Goal: Transaction & Acquisition: Download file/media

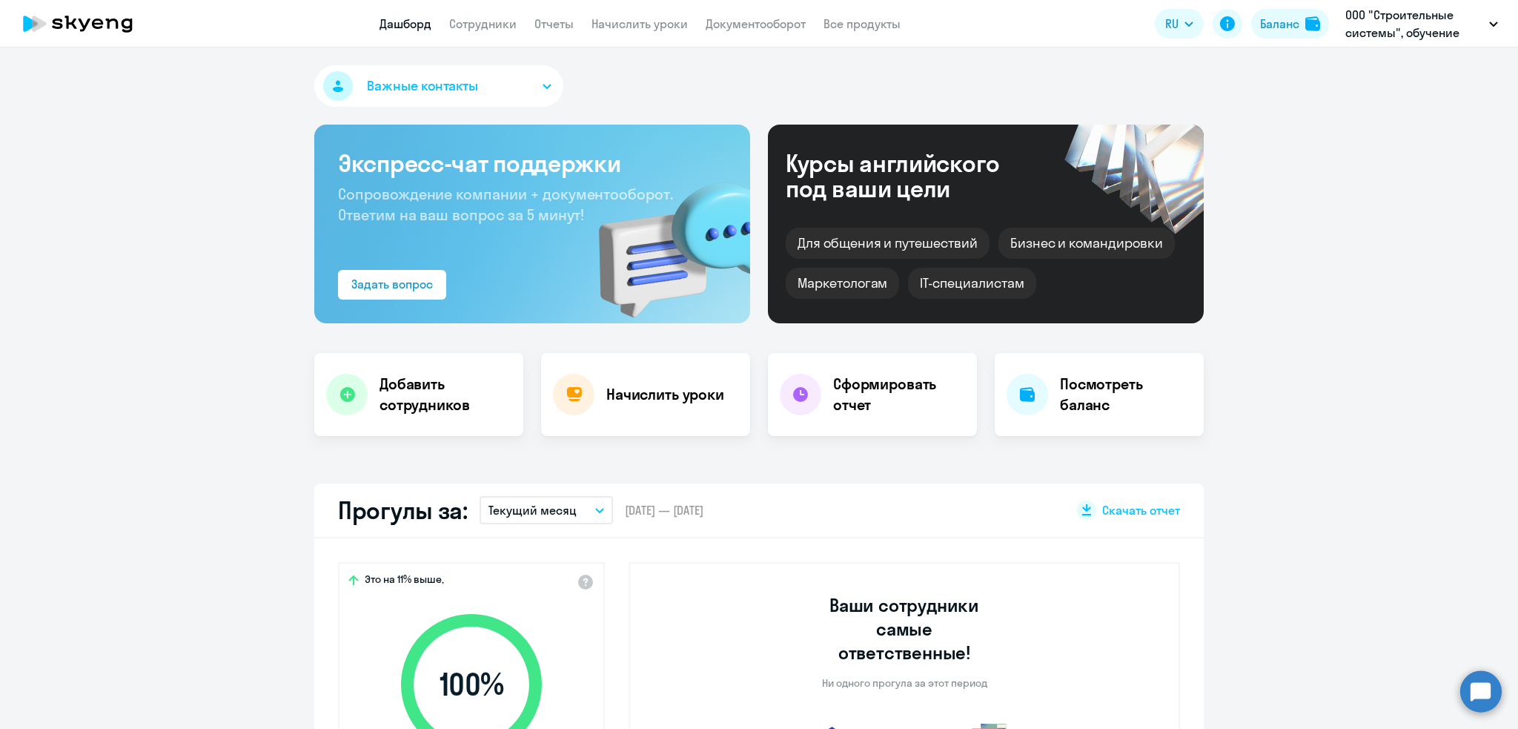
select select "30"
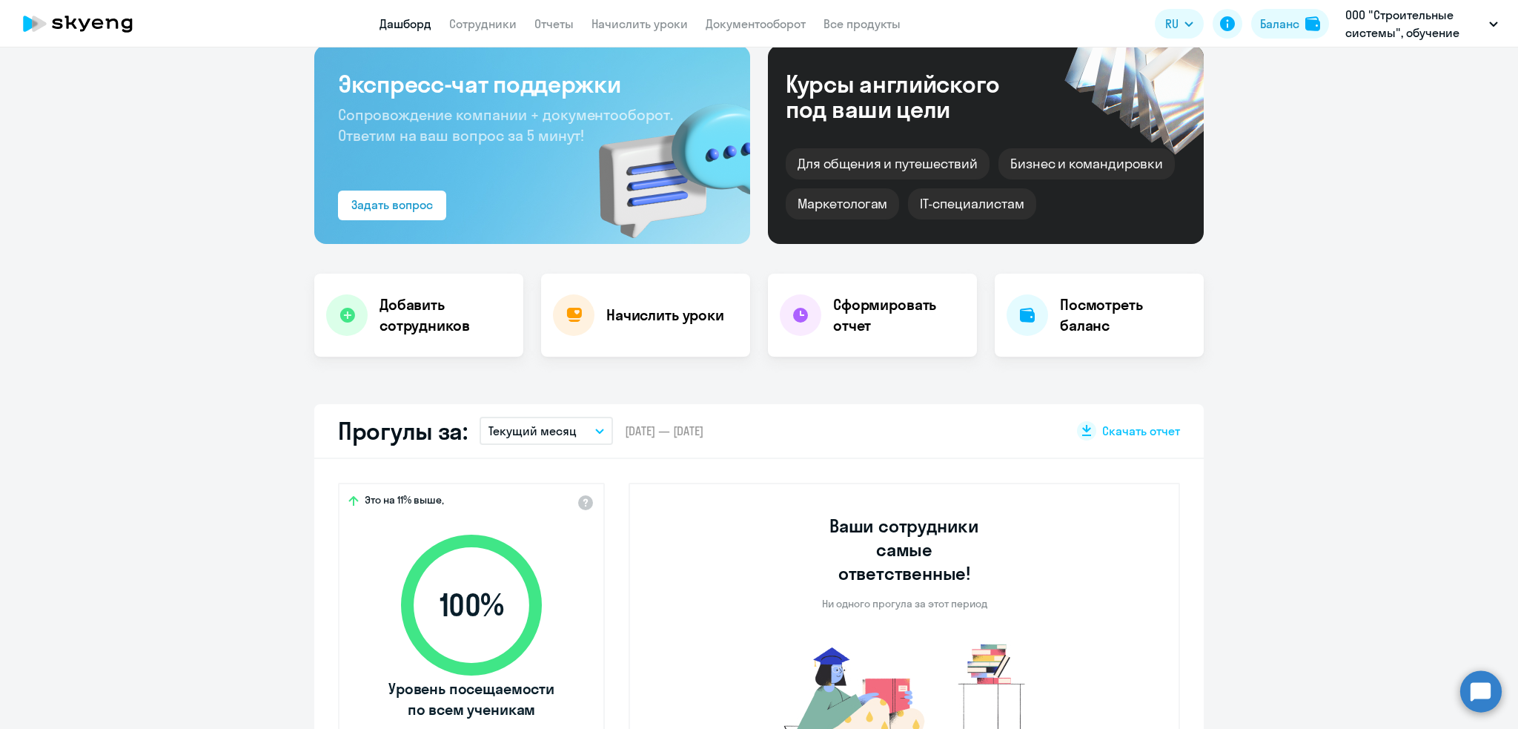
scroll to position [411, 0]
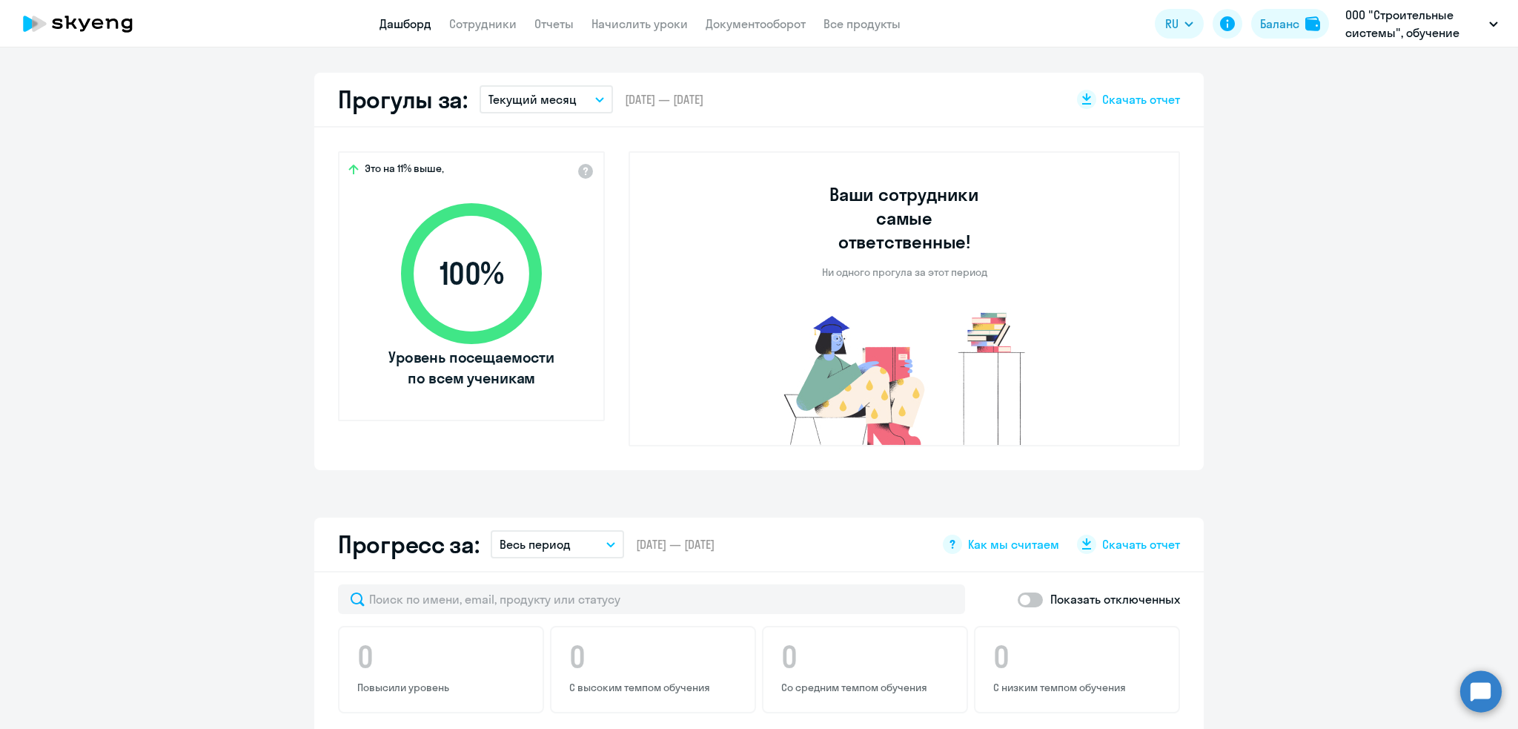
click at [529, 94] on p "Текущий месяц" at bounding box center [533, 99] width 88 height 18
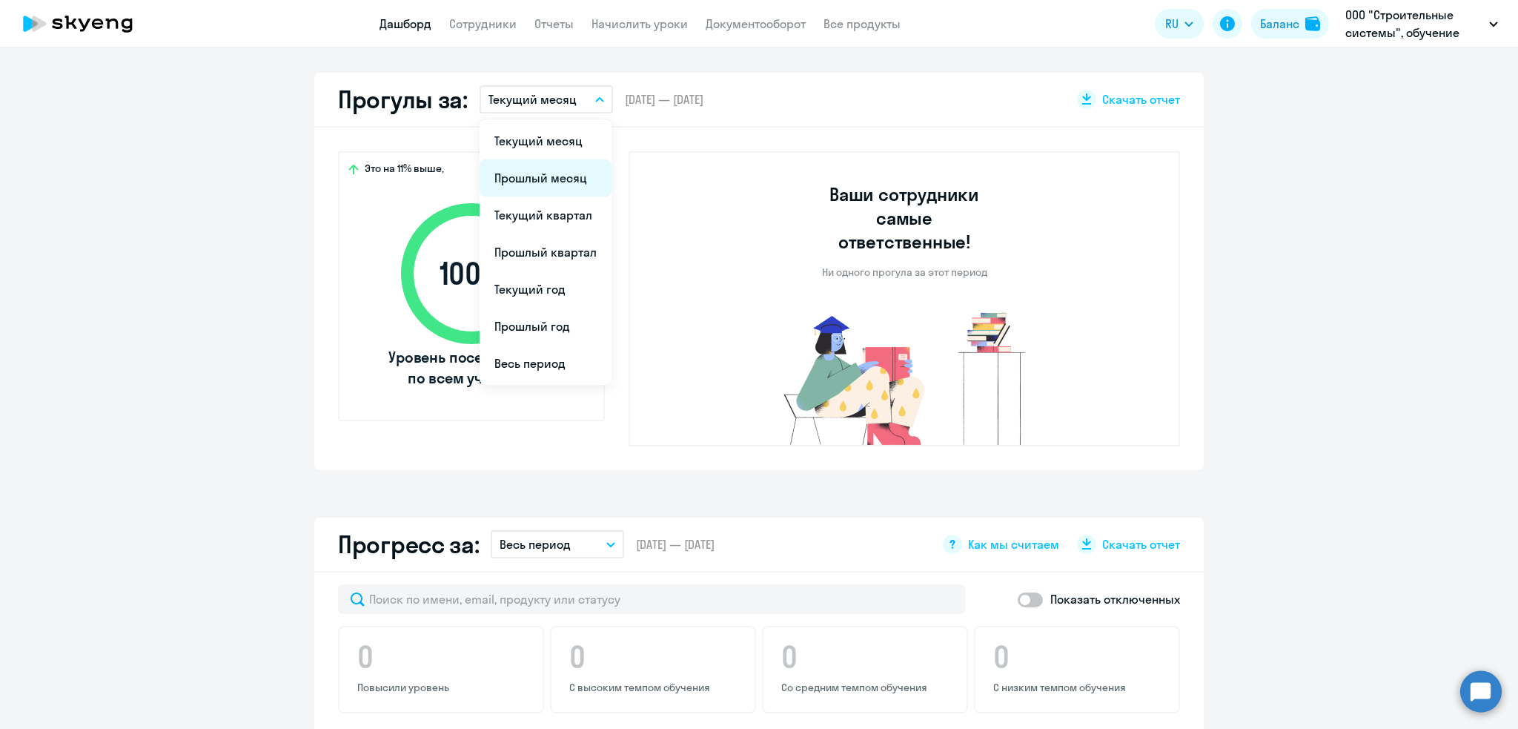
click at [523, 177] on li "Прошлый месяц" at bounding box center [546, 177] width 132 height 37
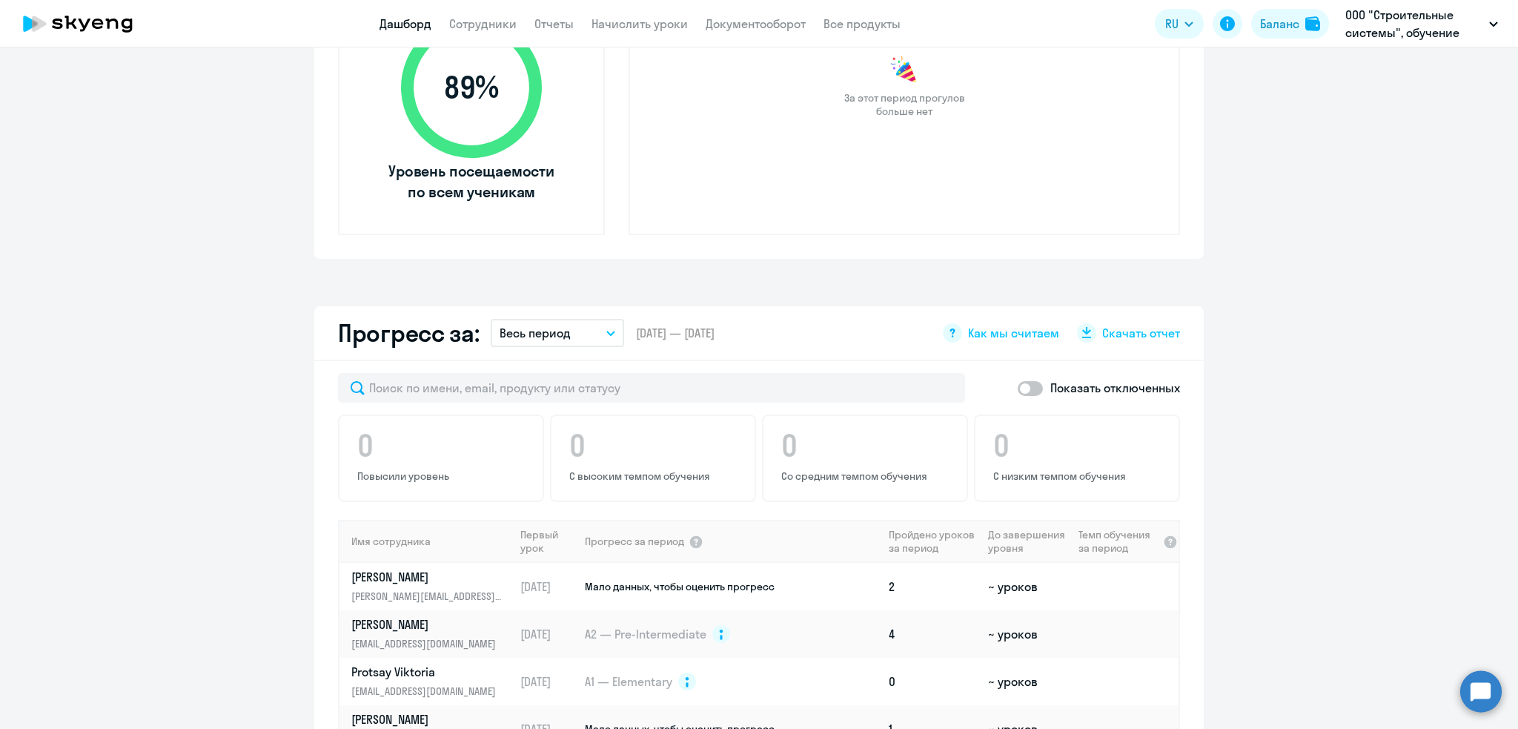
scroll to position [632, 0]
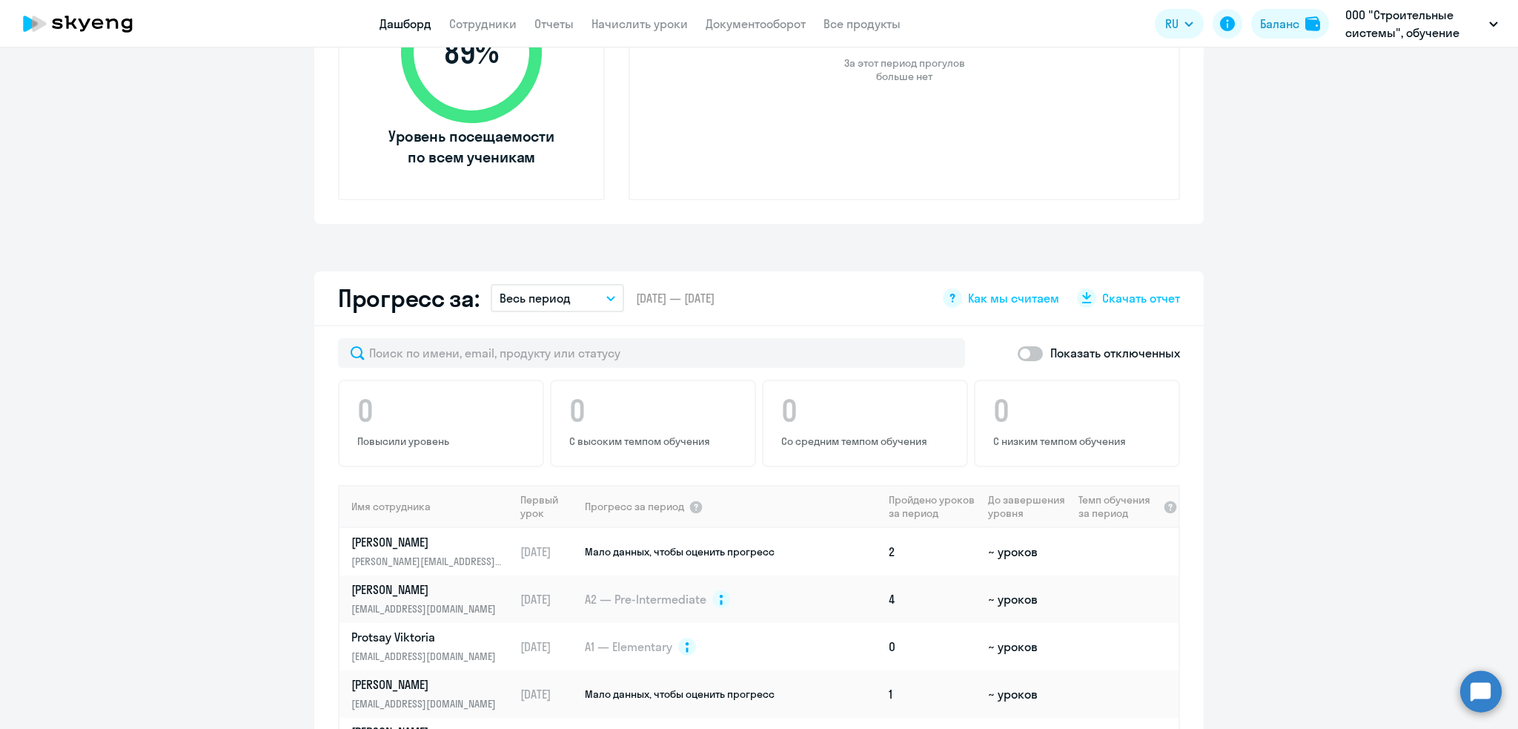
click at [1131, 292] on span "Скачать отчет" at bounding box center [1141, 298] width 78 height 16
click at [658, 290] on span "[DATE] — [DATE]" at bounding box center [675, 298] width 79 height 16
click at [605, 304] on button "Весь период" at bounding box center [557, 298] width 133 height 28
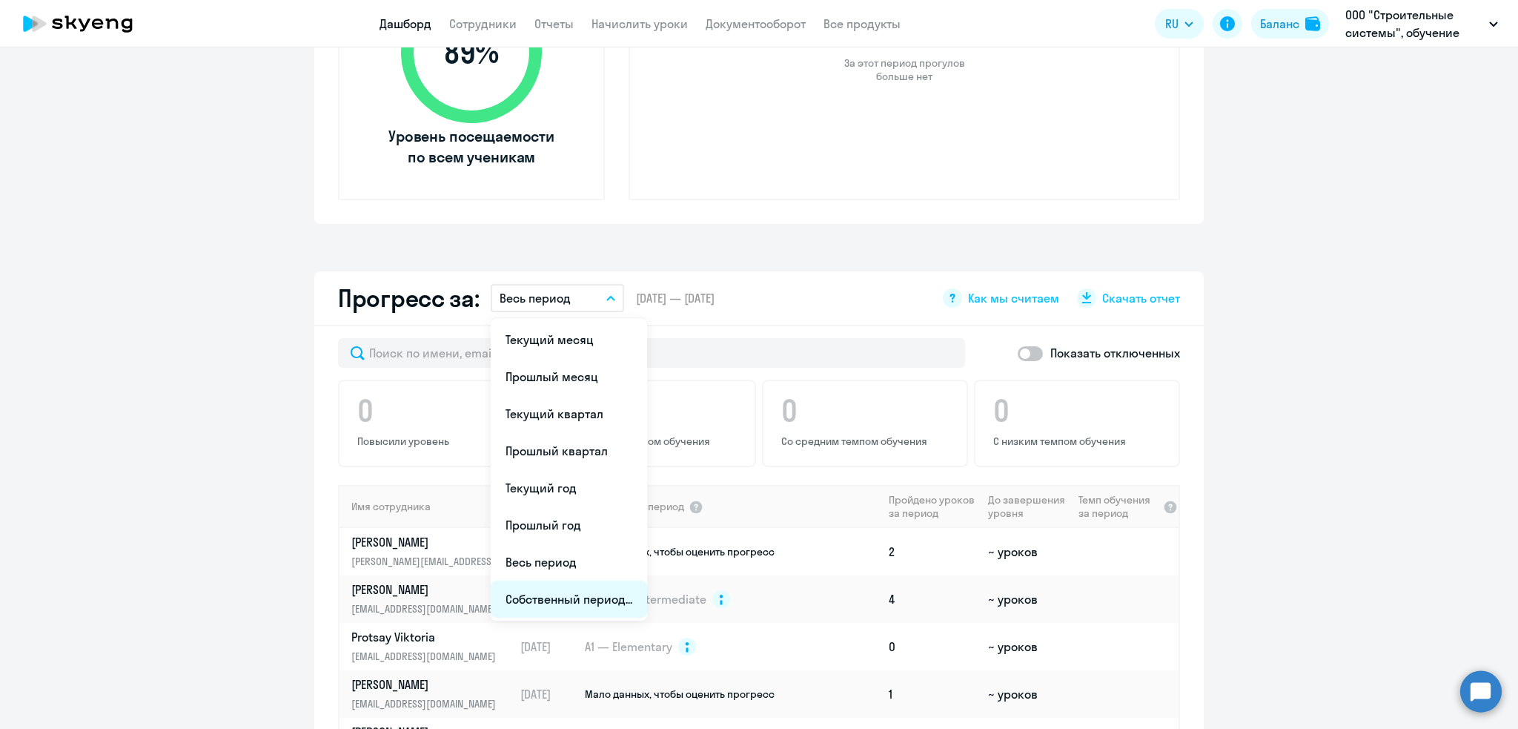
click at [571, 597] on li "Собственный период..." at bounding box center [569, 598] width 156 height 37
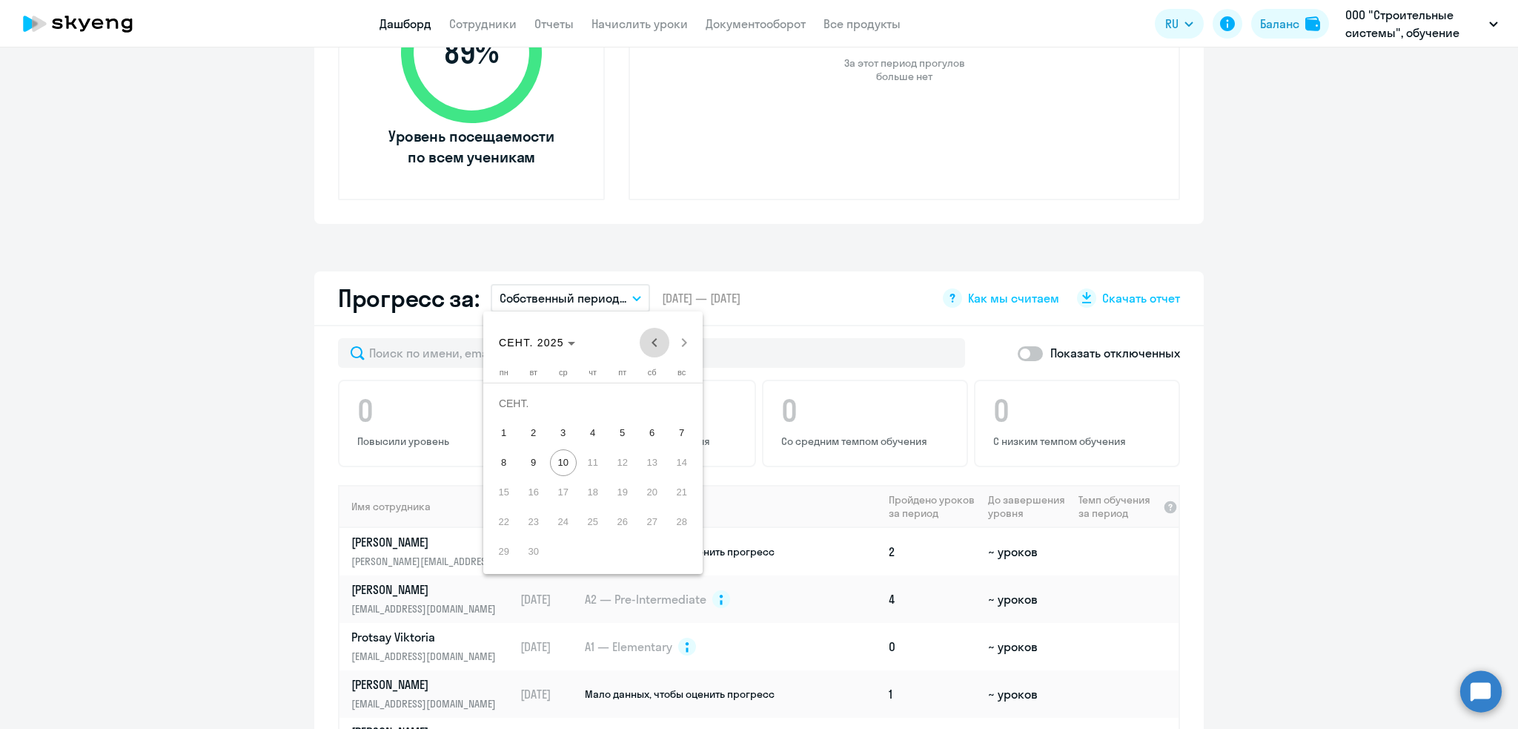
click at [647, 335] on span "Previous month" at bounding box center [655, 343] width 30 height 30
click at [623, 399] on span "1" at bounding box center [622, 403] width 27 height 27
click at [682, 345] on span "Next month" at bounding box center [684, 343] width 30 height 30
click at [528, 463] on span "9" at bounding box center [533, 462] width 27 height 27
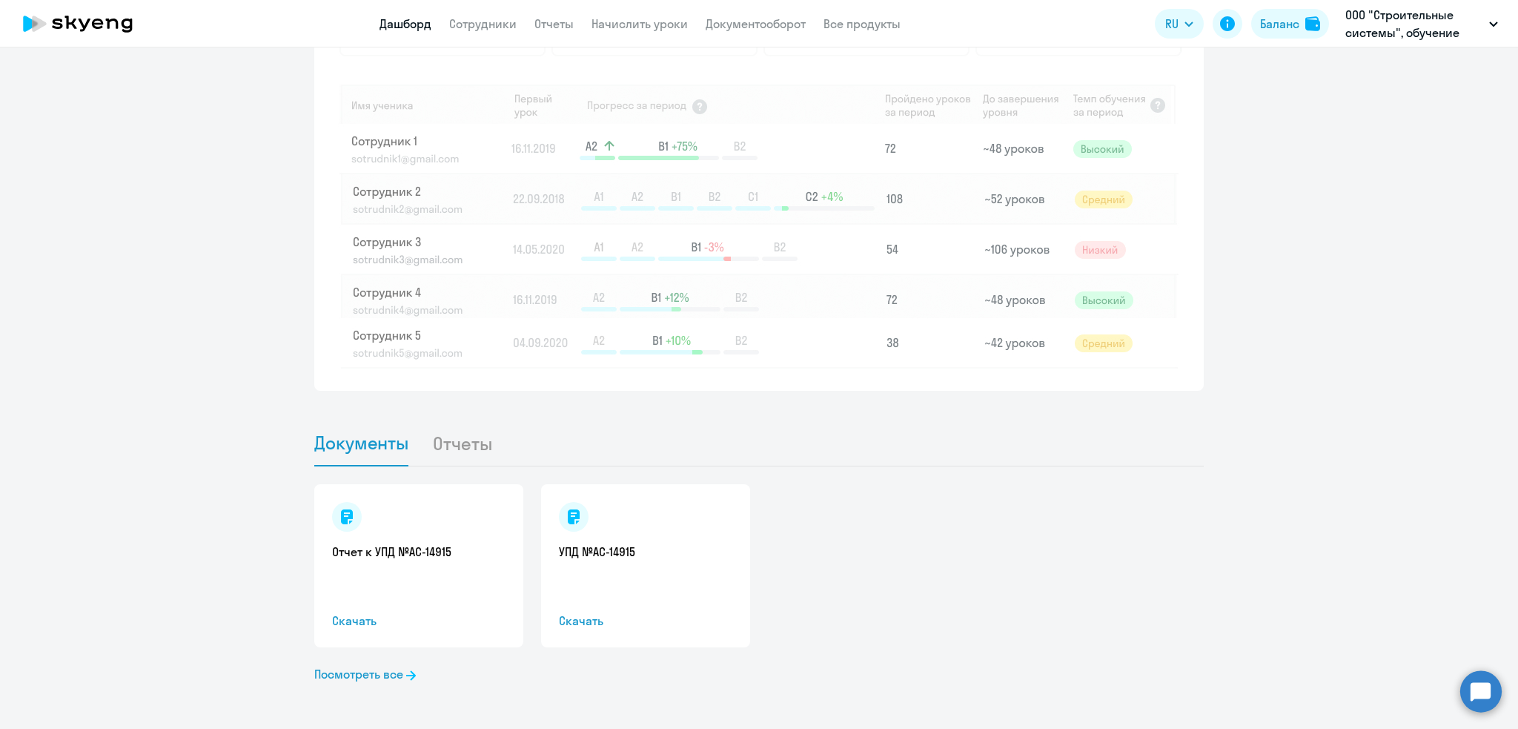
scroll to position [0, 0]
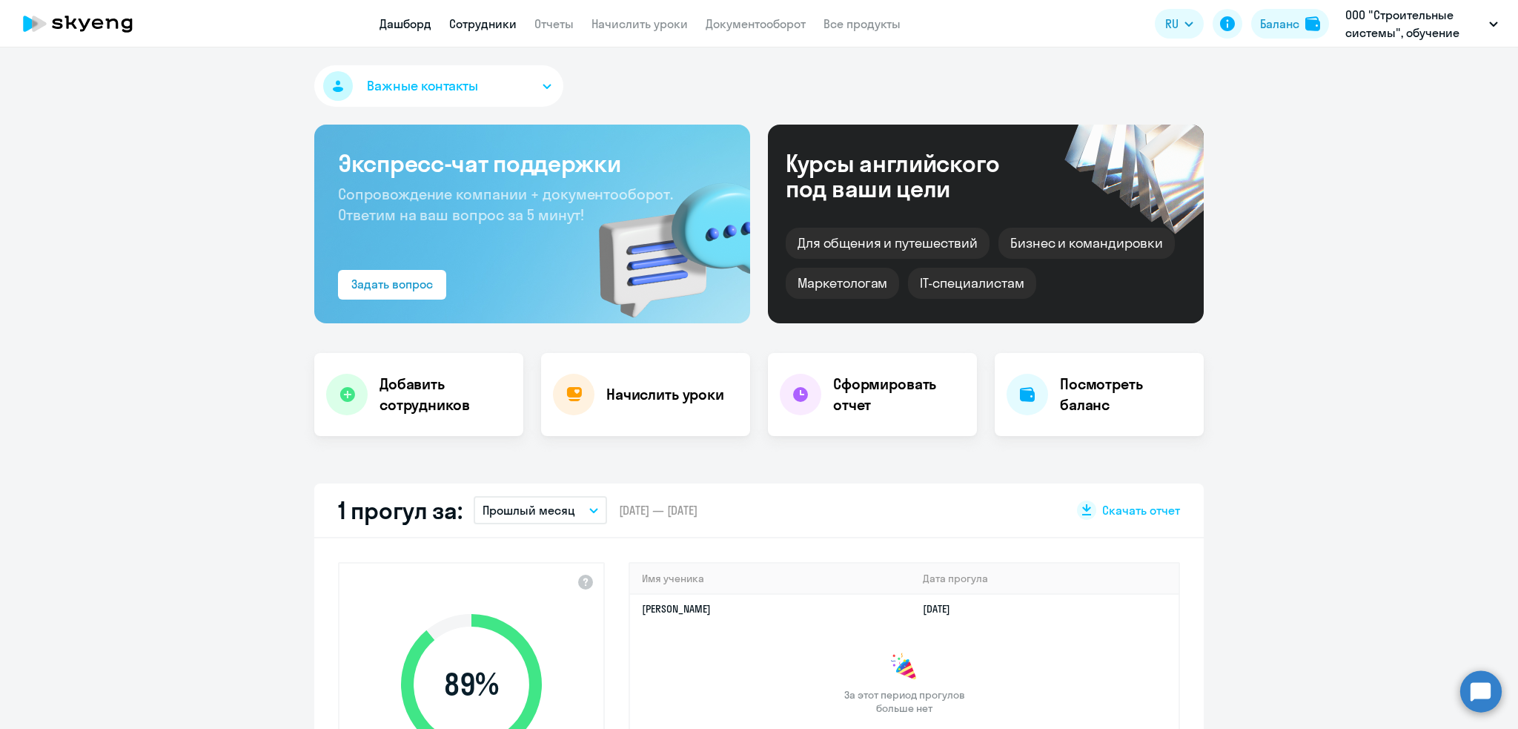
click at [468, 19] on link "Сотрудники" at bounding box center [482, 23] width 67 height 15
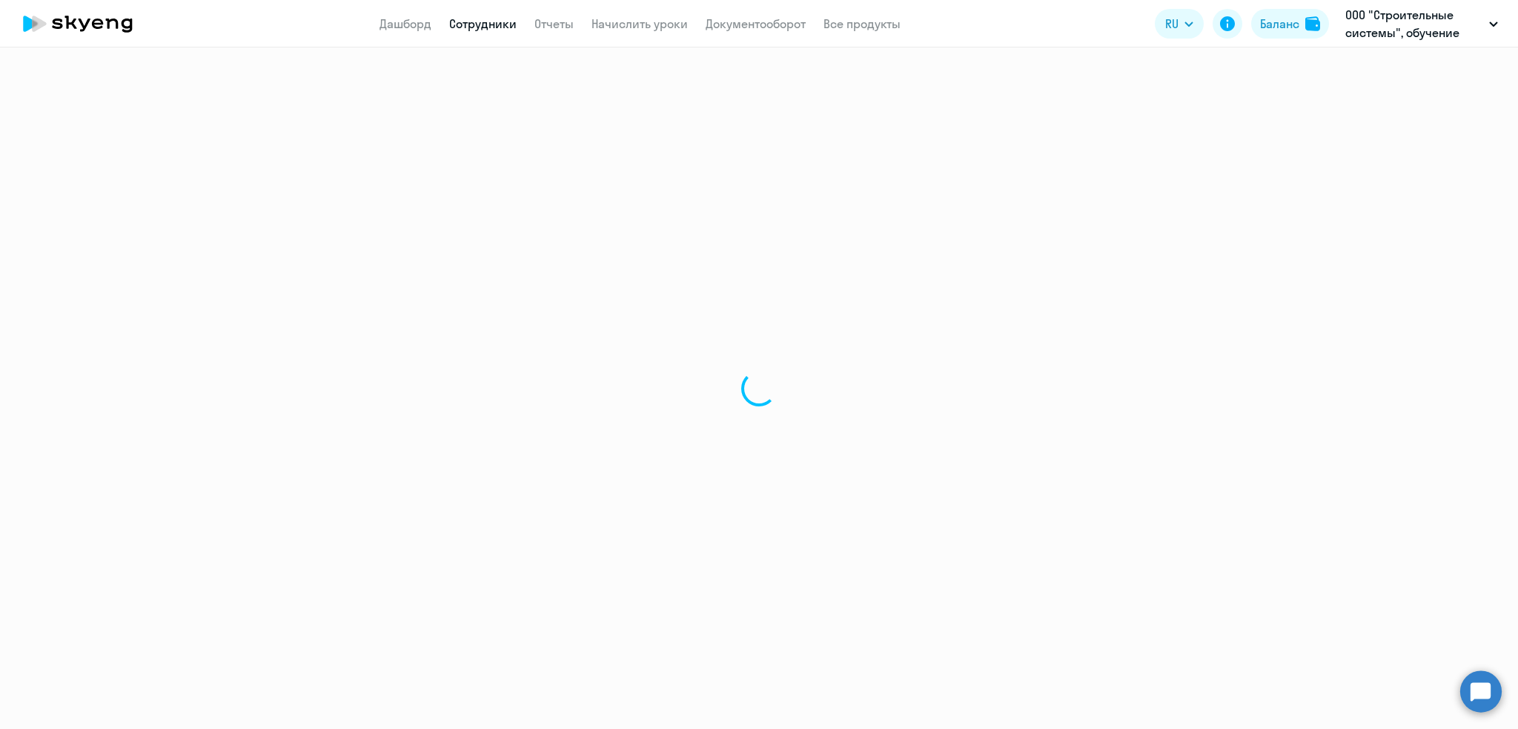
select select "30"
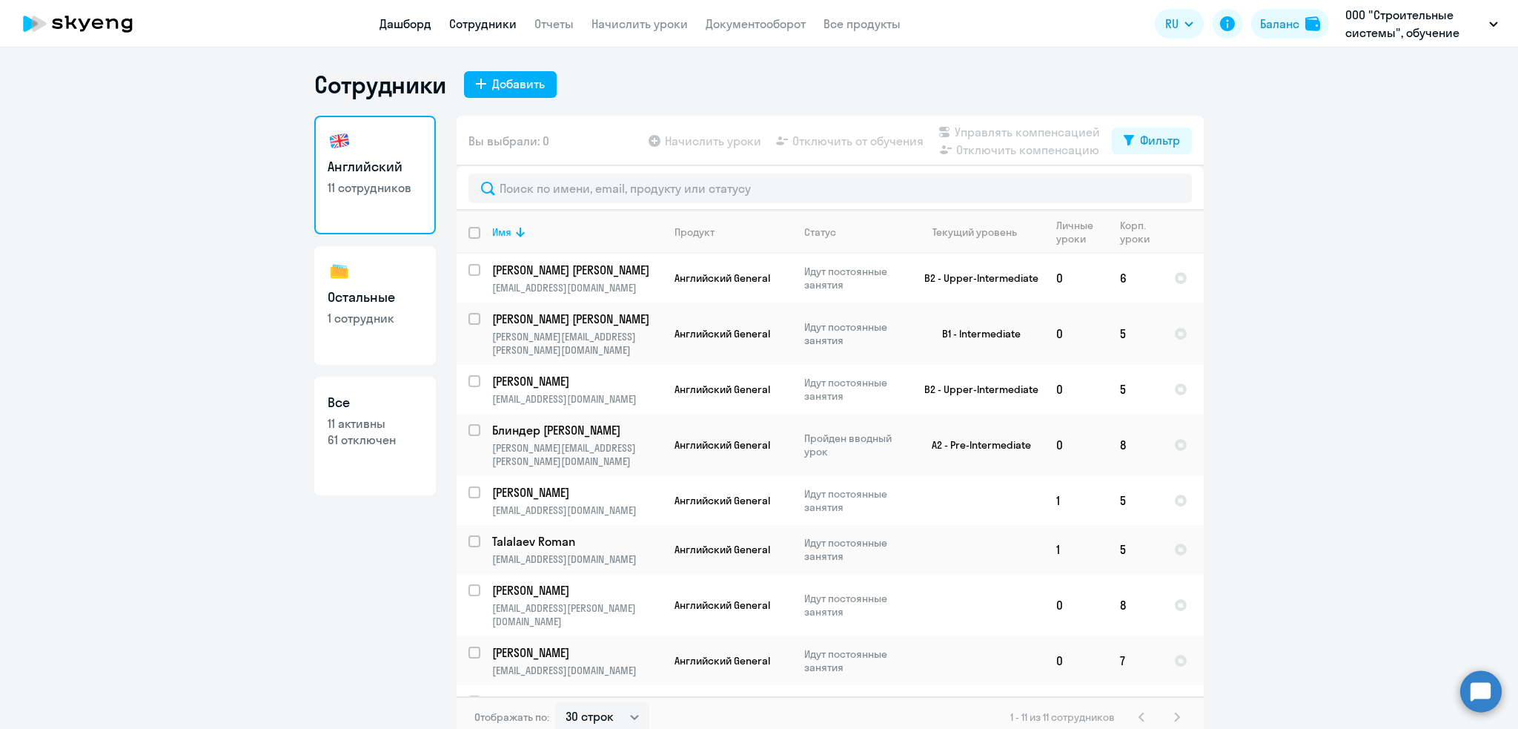
click at [400, 25] on link "Дашборд" at bounding box center [406, 23] width 52 height 15
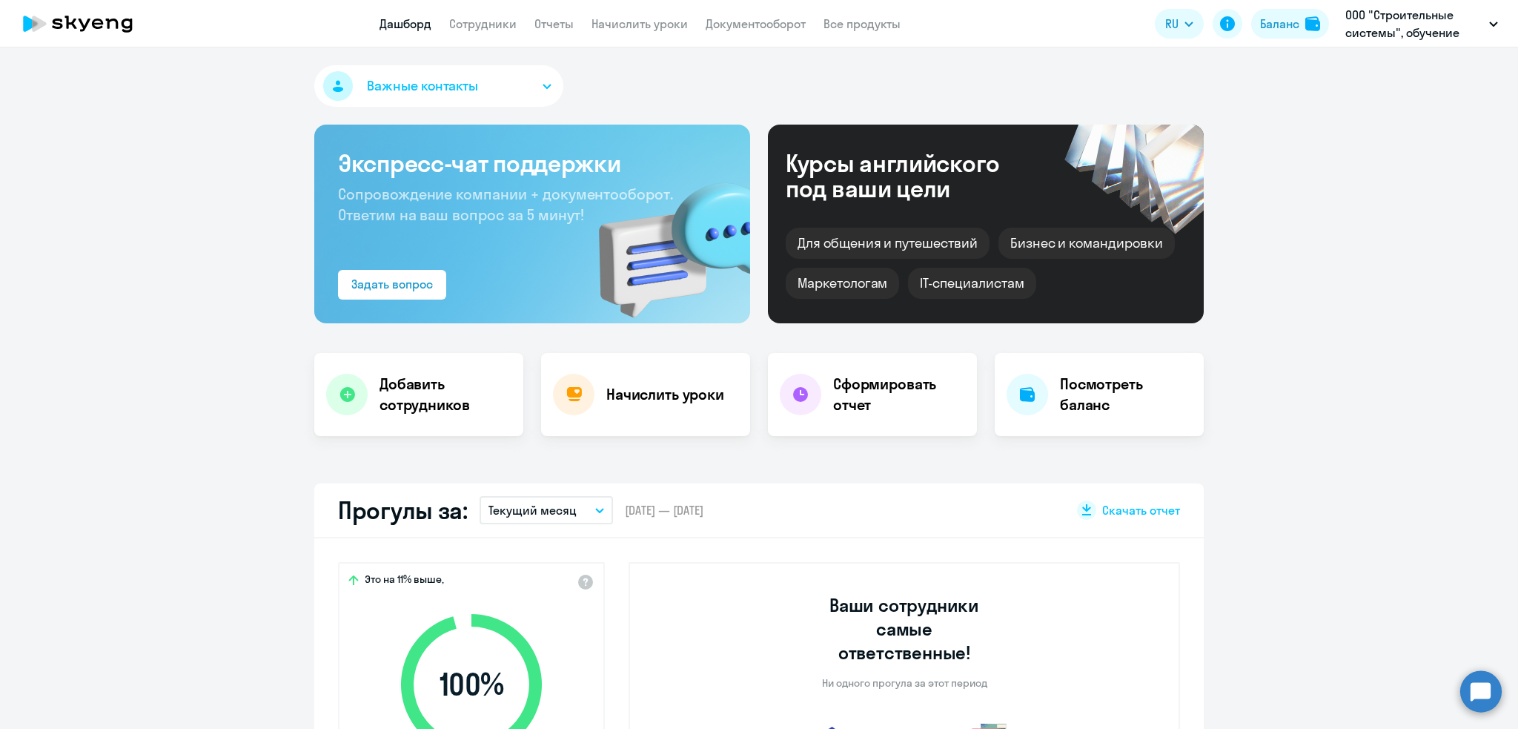
select select "30"
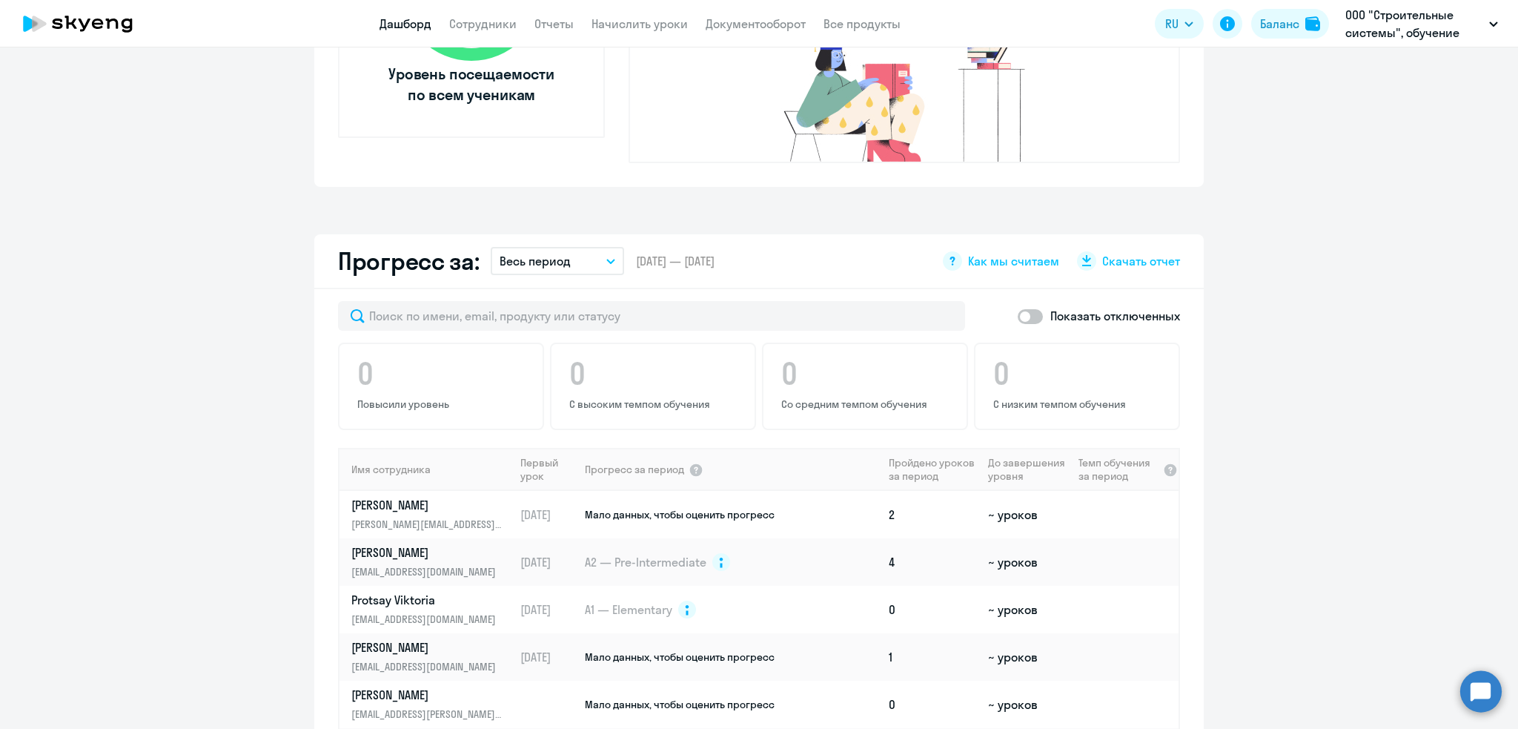
scroll to position [682, 0]
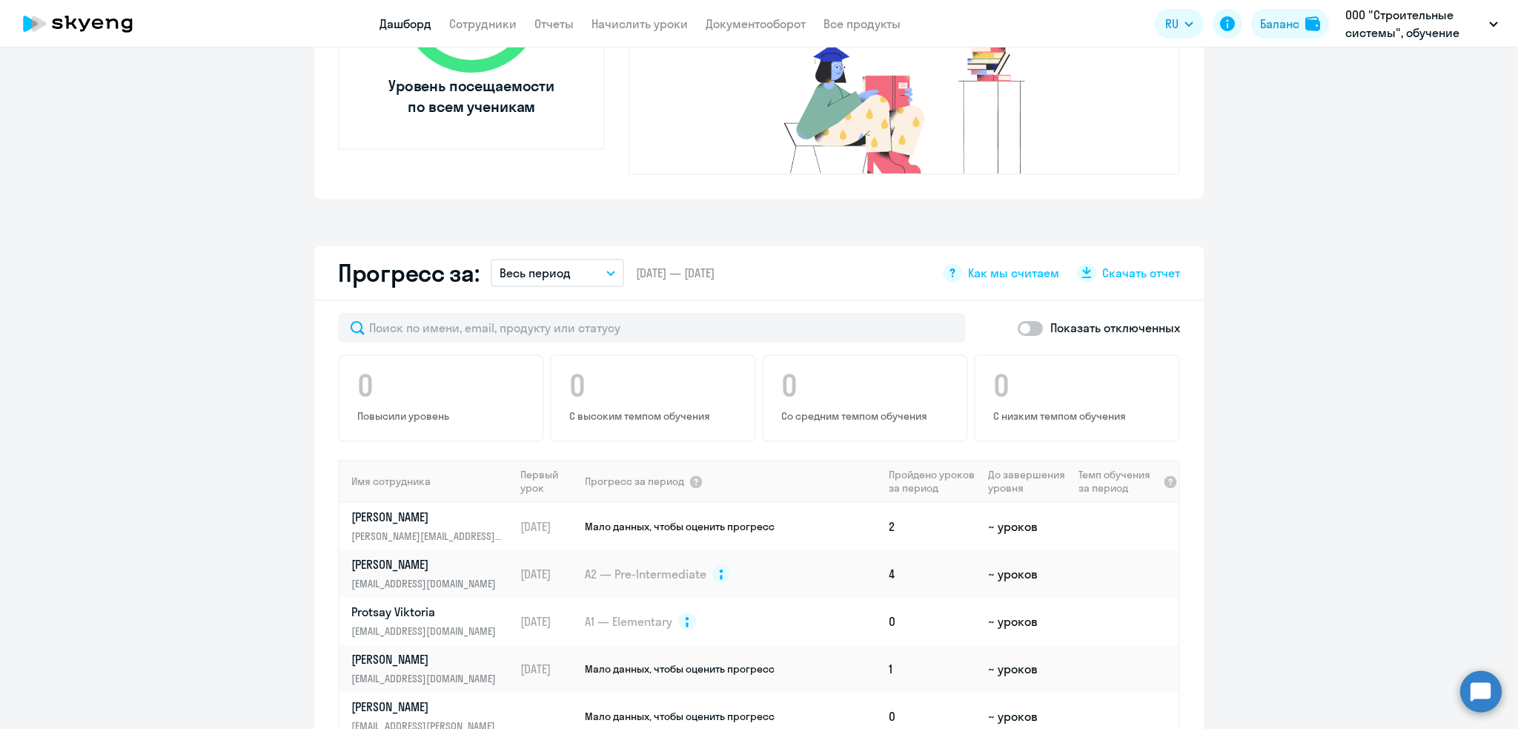
click at [597, 259] on button "Весь период" at bounding box center [557, 273] width 133 height 28
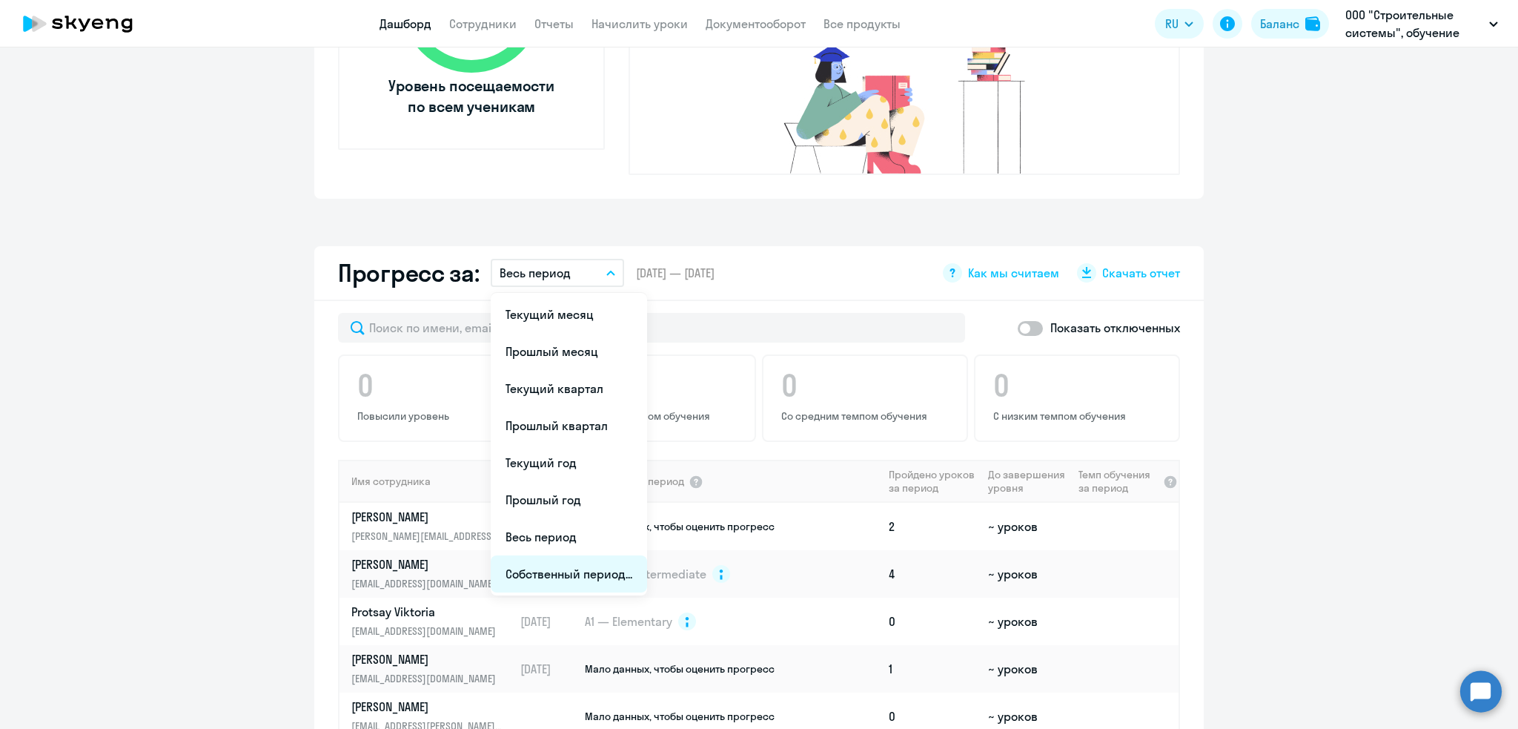
click at [555, 555] on li "Собственный период..." at bounding box center [569, 573] width 156 height 37
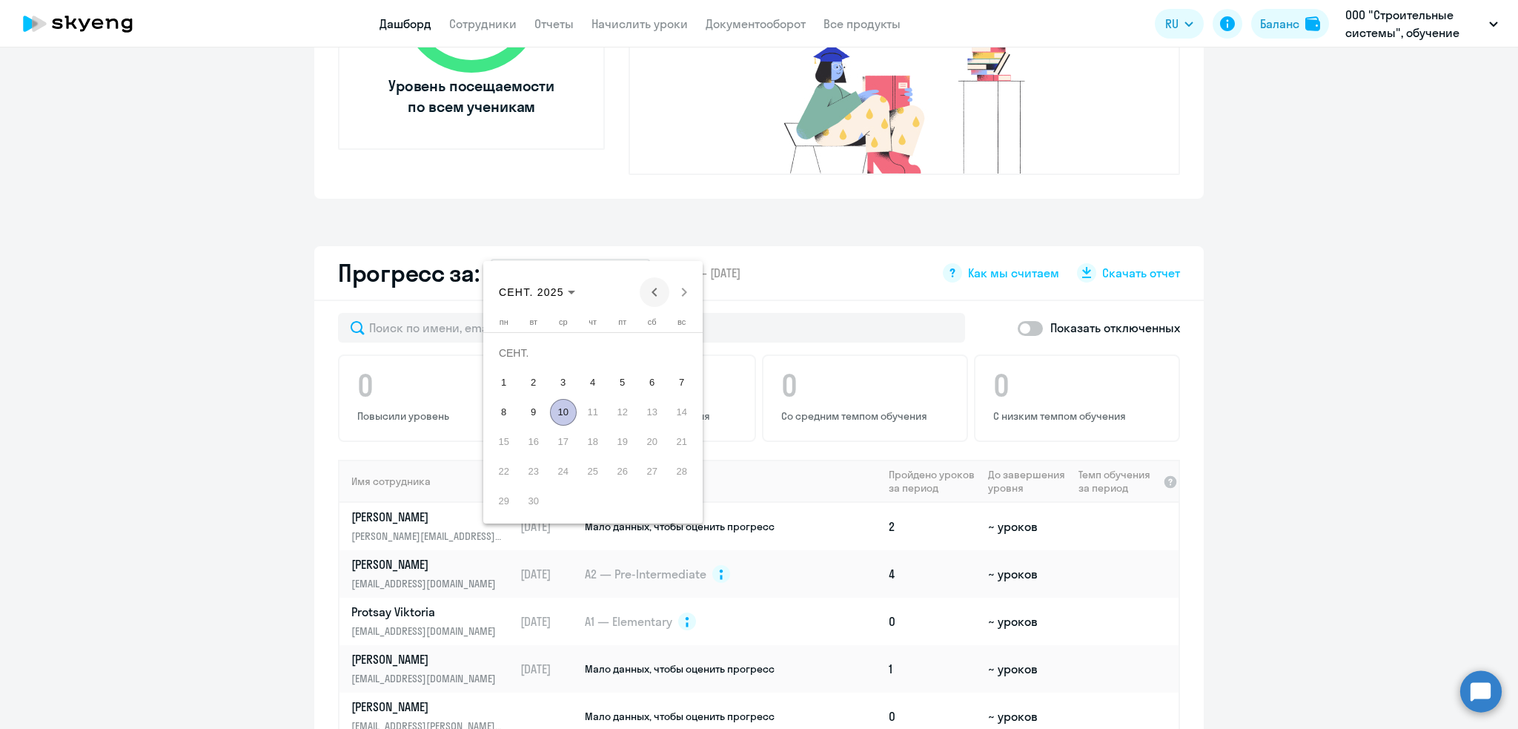
click at [658, 287] on span "Previous month" at bounding box center [655, 292] width 30 height 30
click at [618, 345] on span "1" at bounding box center [622, 353] width 27 height 27
click at [686, 298] on span "Next month" at bounding box center [684, 292] width 30 height 30
click at [536, 408] on span "9" at bounding box center [533, 412] width 27 height 27
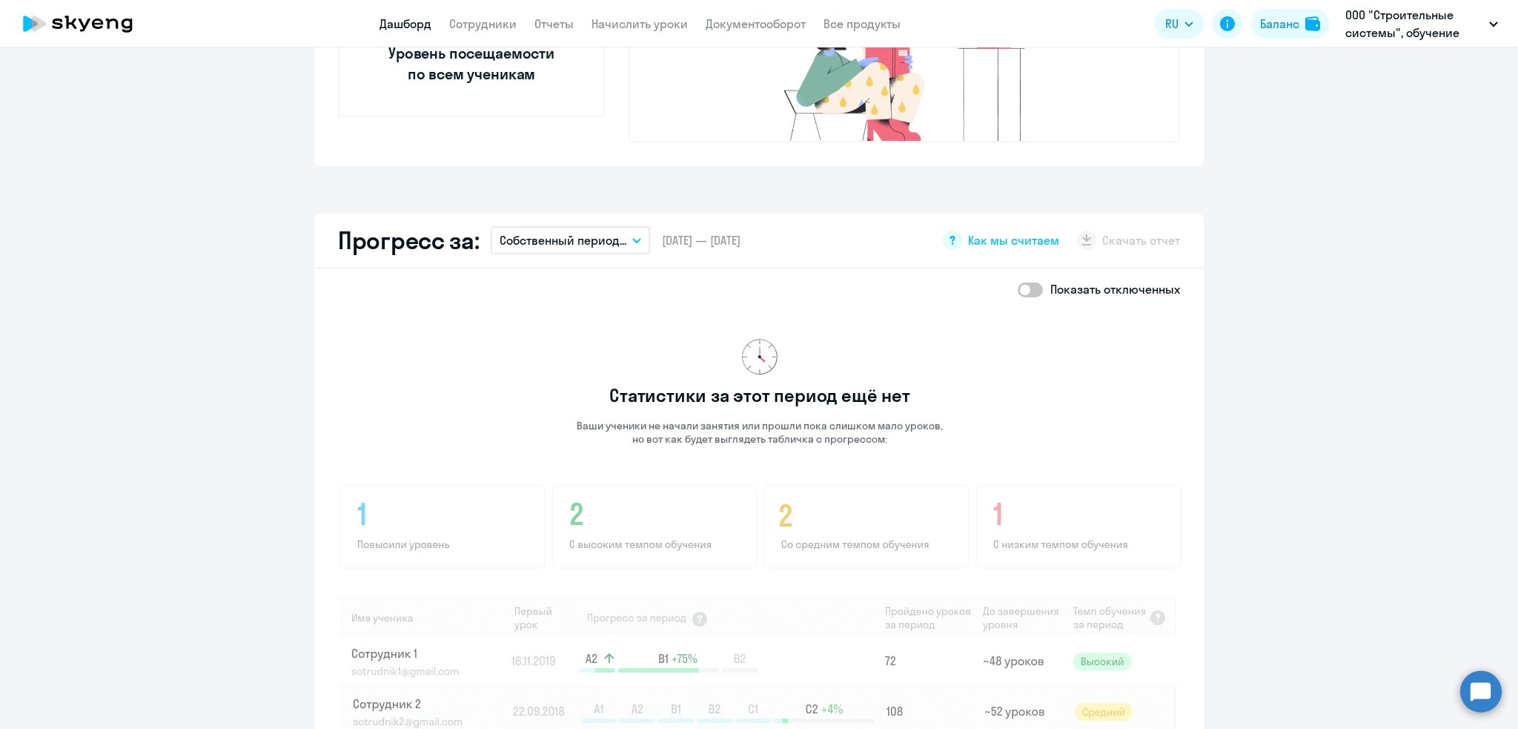
scroll to position [716, 0]
click at [576, 230] on p "Собственный период..." at bounding box center [563, 239] width 127 height 18
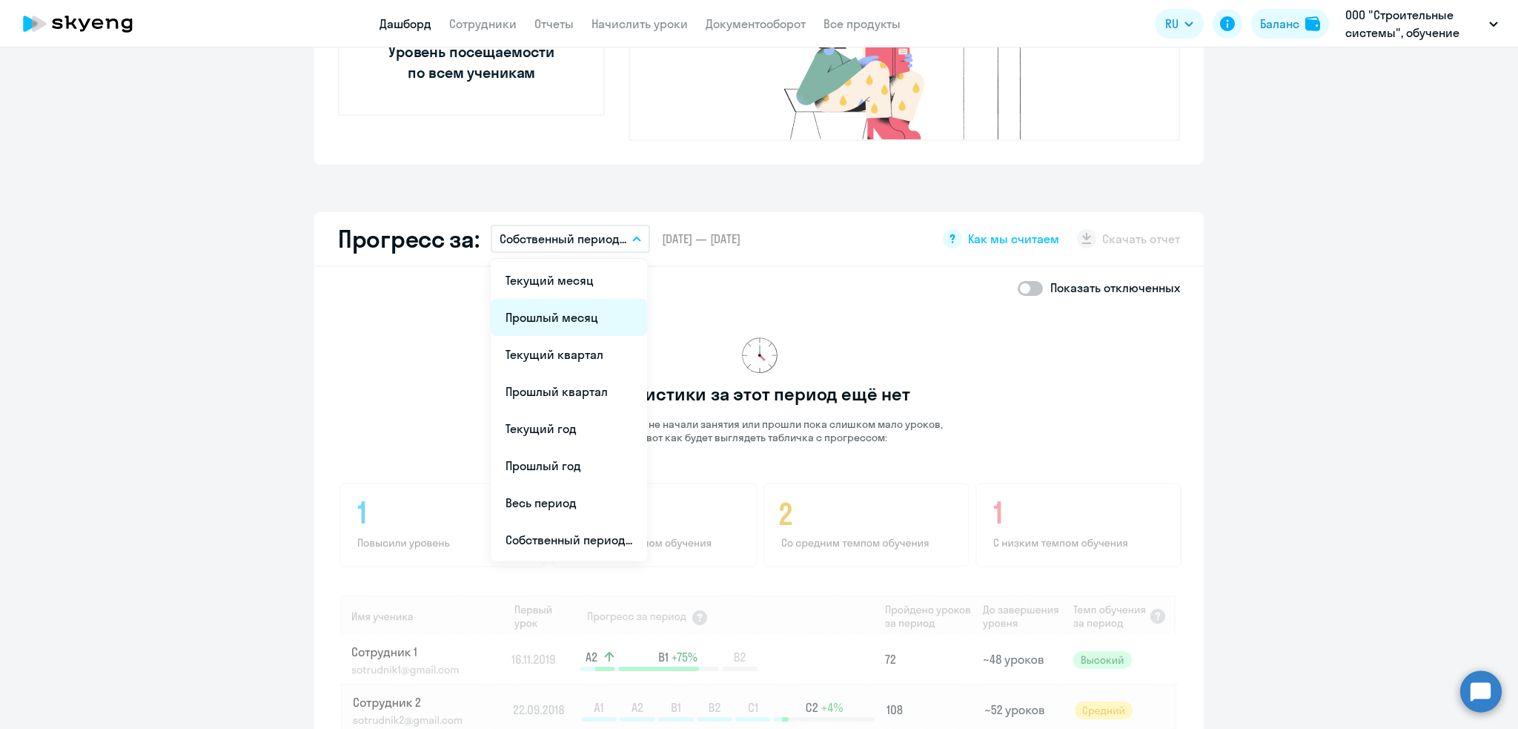
click at [559, 299] on li "Прошлый месяц" at bounding box center [569, 317] width 156 height 37
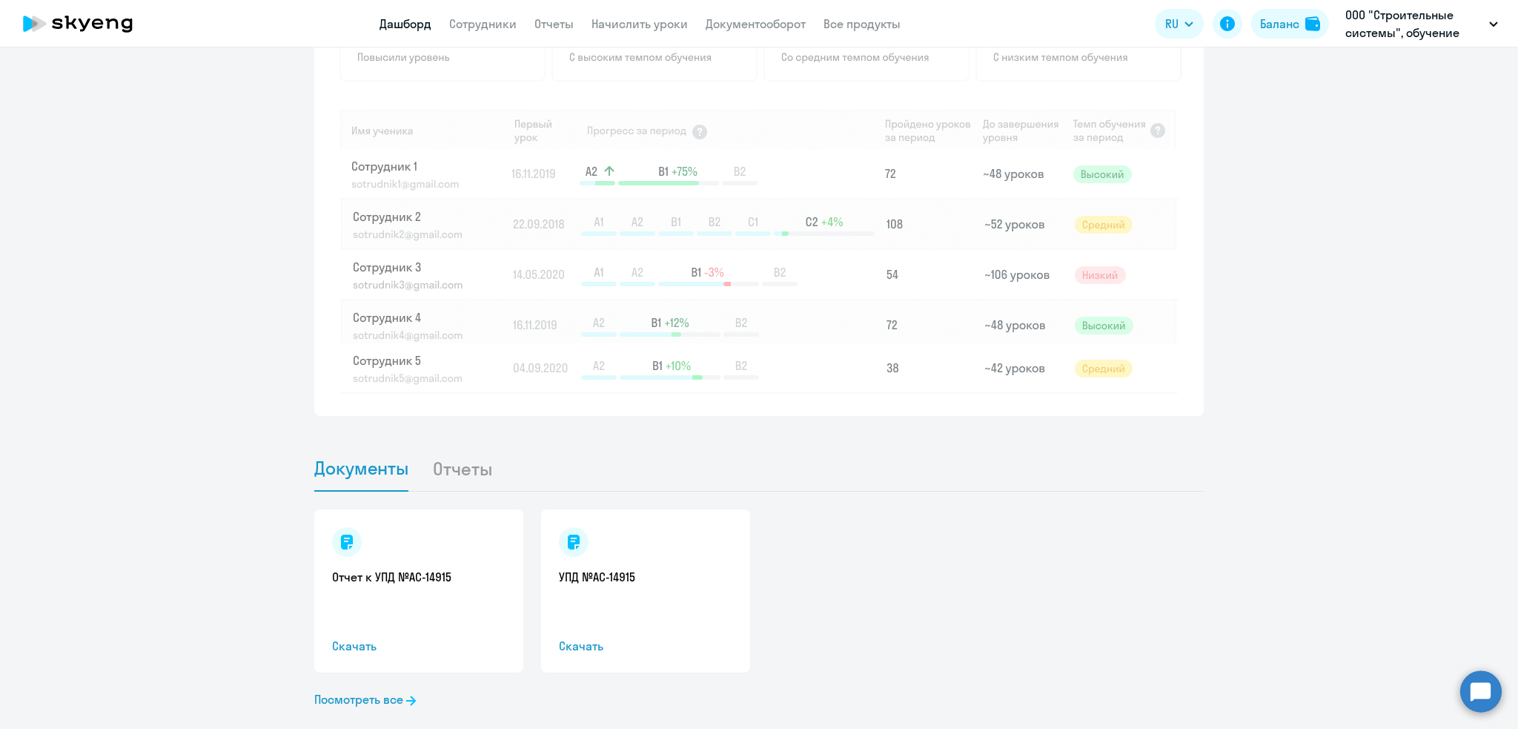
scroll to position [0, 0]
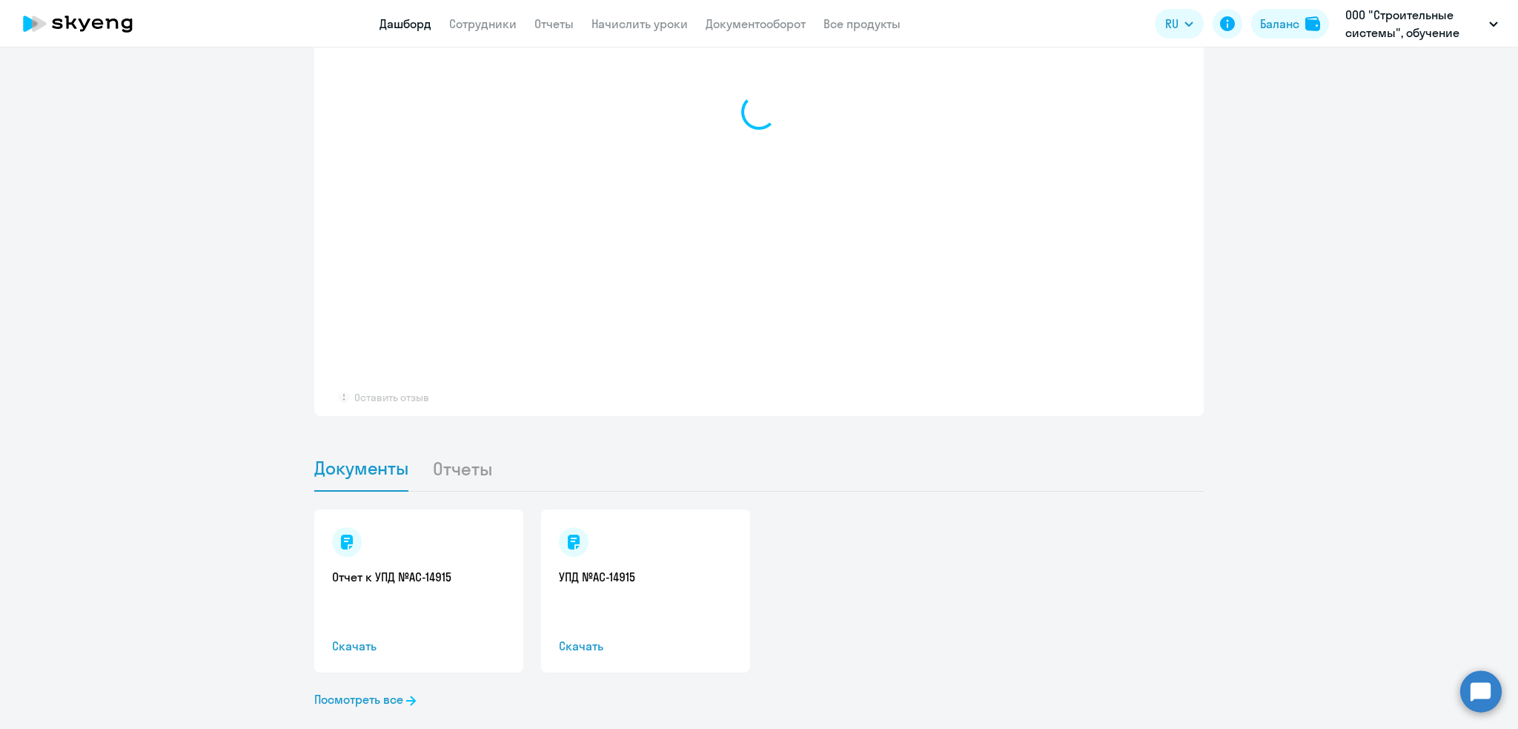
scroll to position [1196, 0]
select select "30"
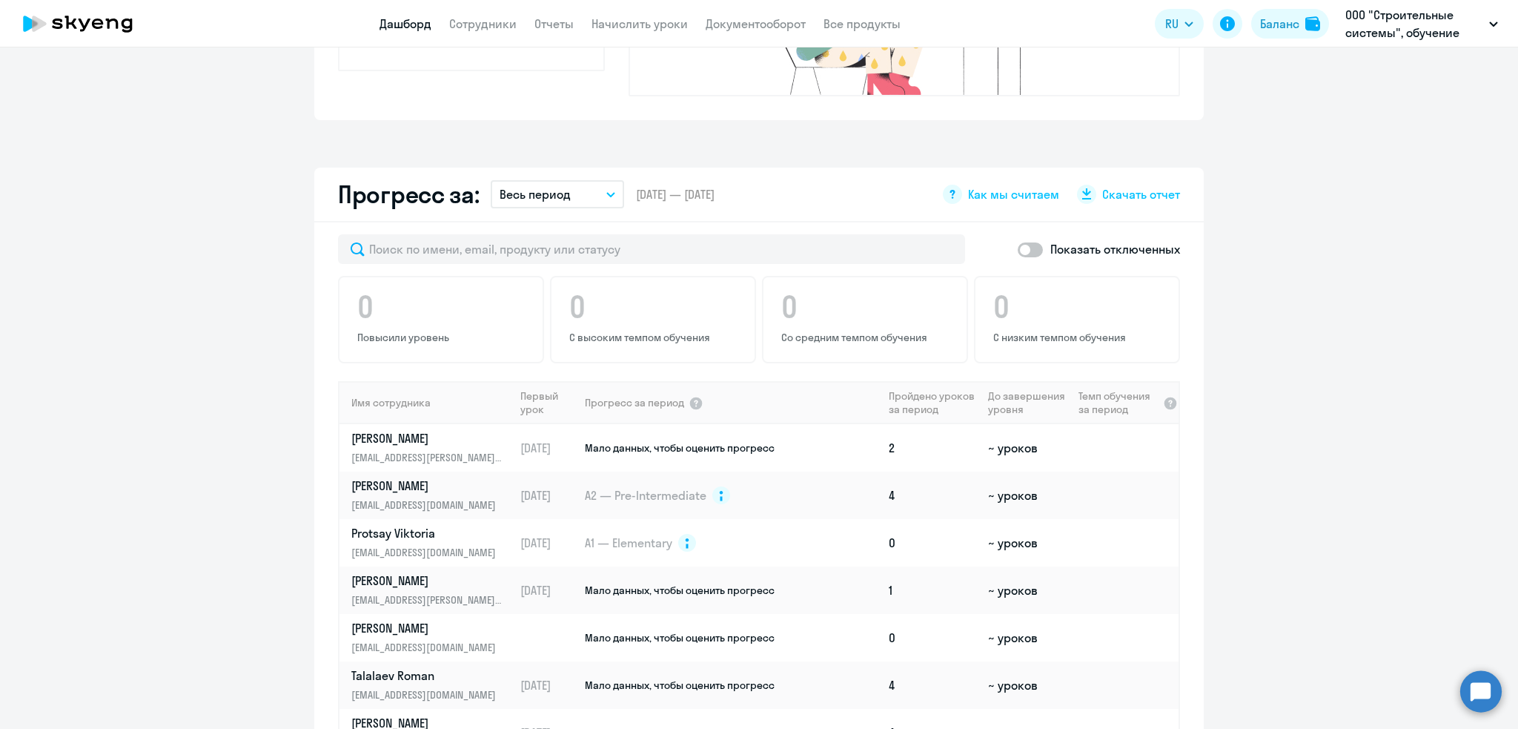
scroll to position [738, 0]
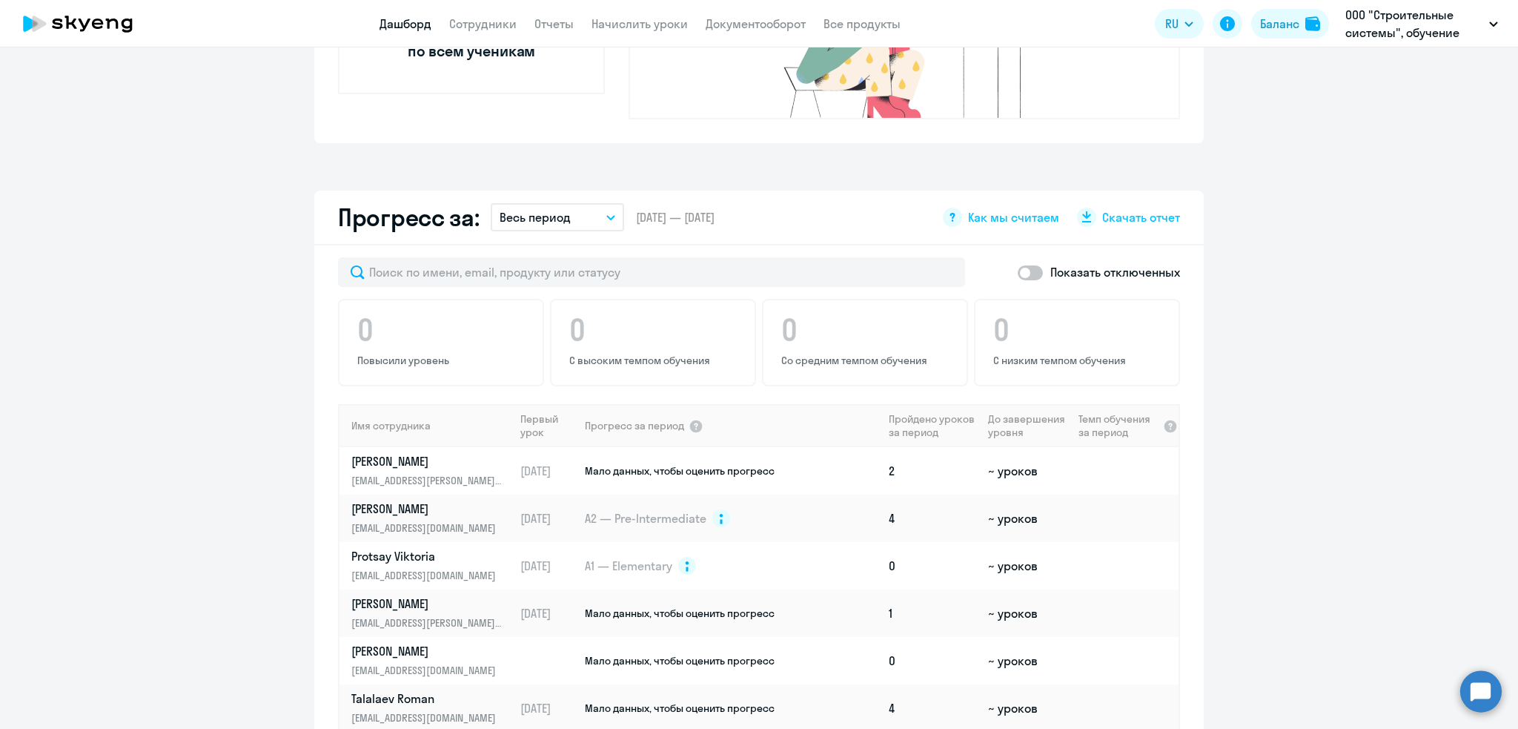
click at [549, 208] on p "Весь период" at bounding box center [535, 217] width 71 height 18
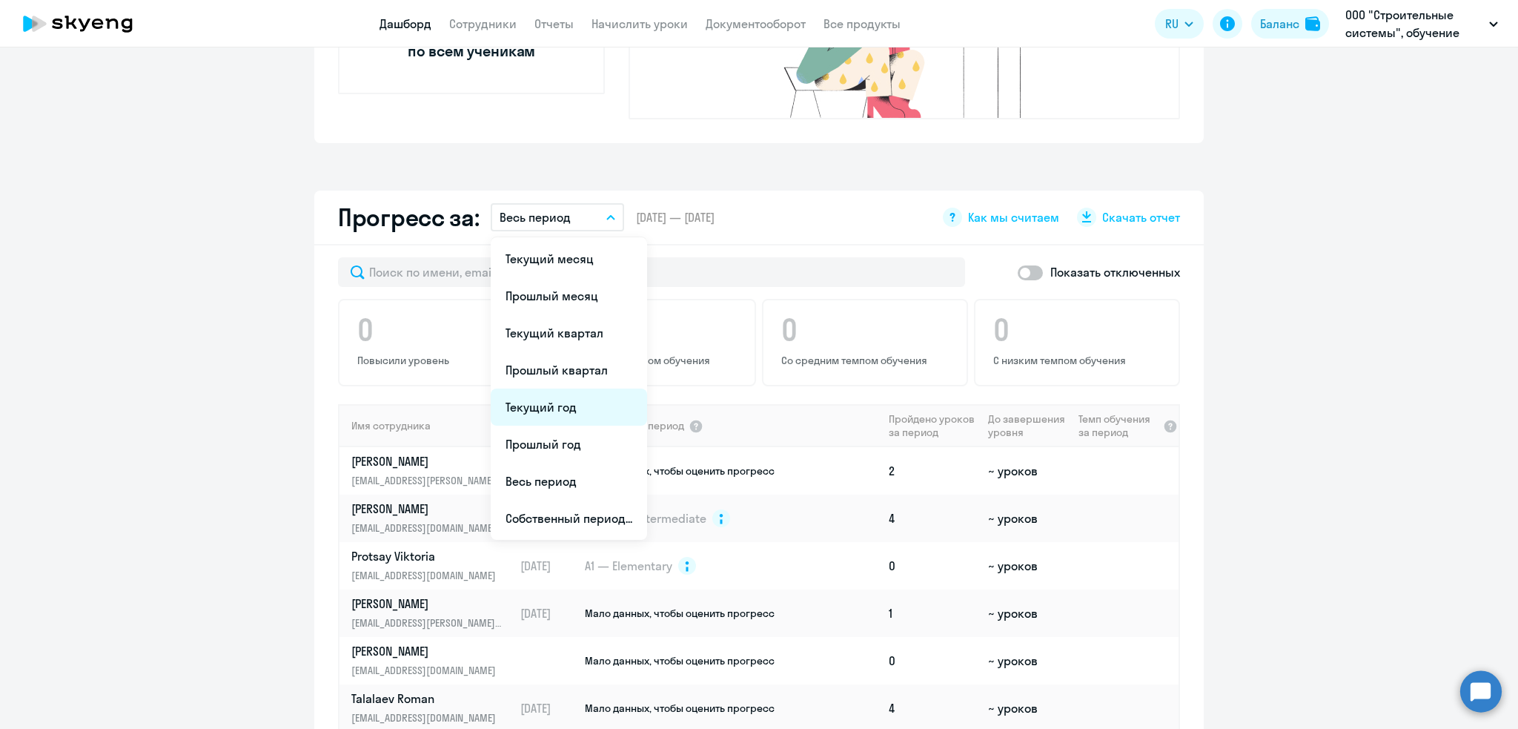
click at [526, 391] on li "Текущий год" at bounding box center [569, 406] width 156 height 37
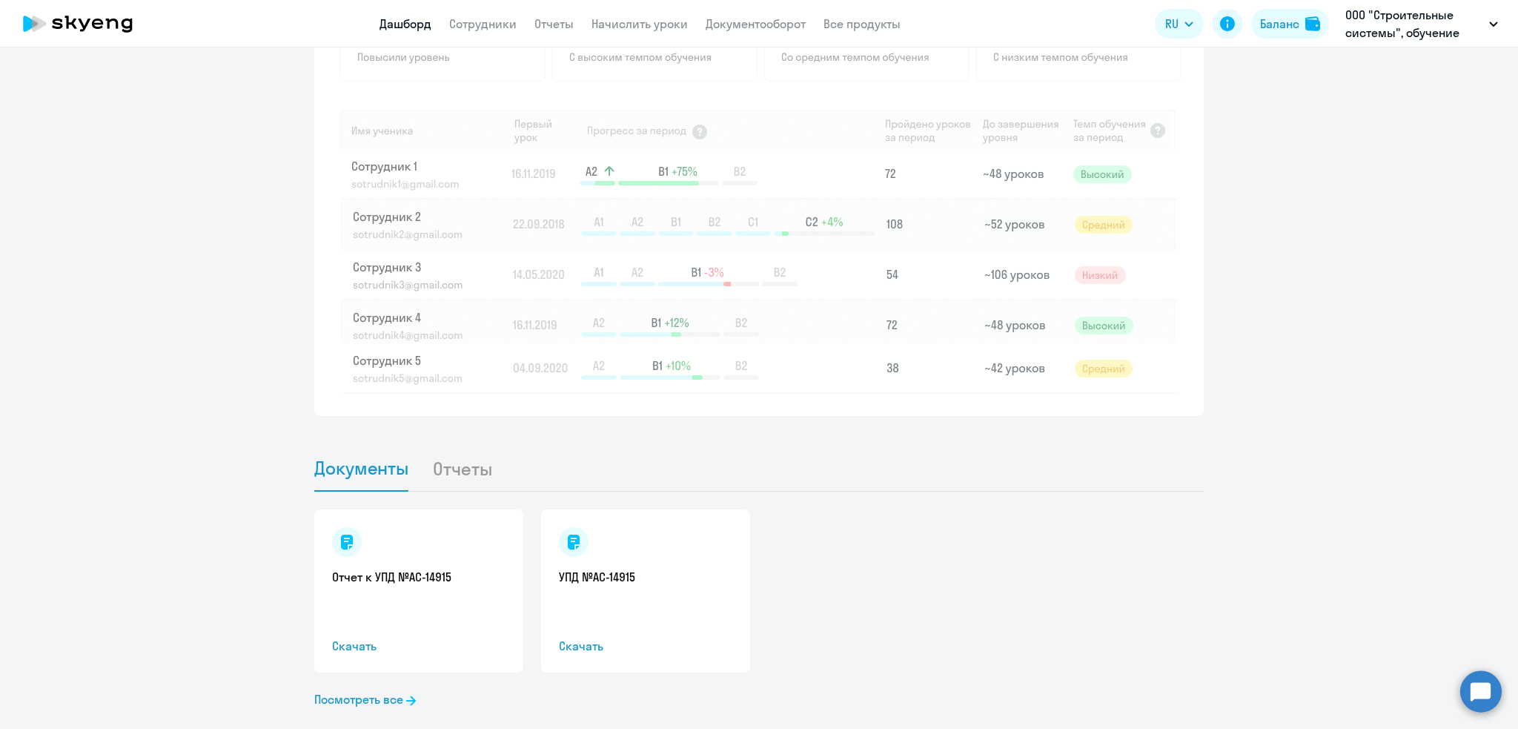
scroll to position [0, 0]
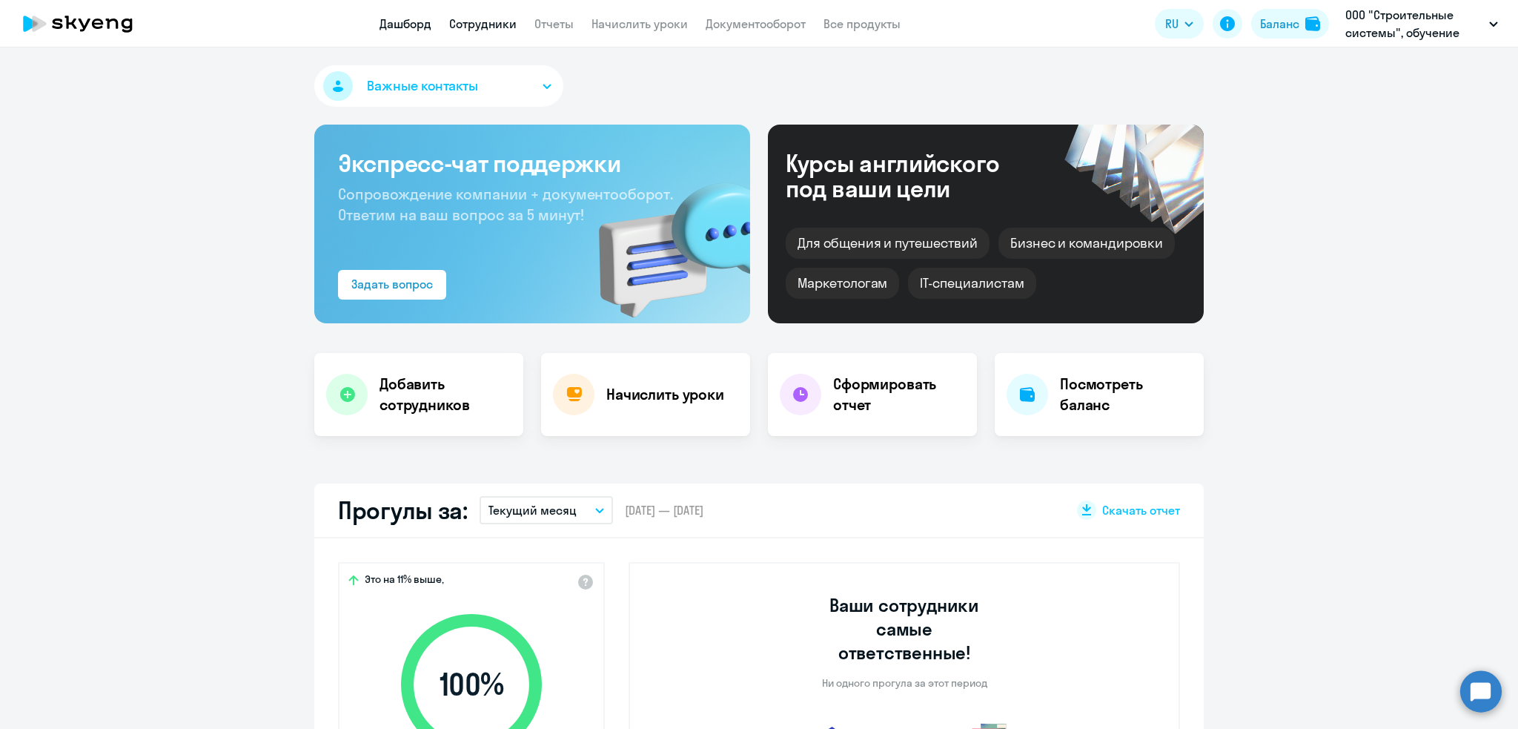
click at [491, 21] on link "Сотрудники" at bounding box center [482, 23] width 67 height 15
select select "30"
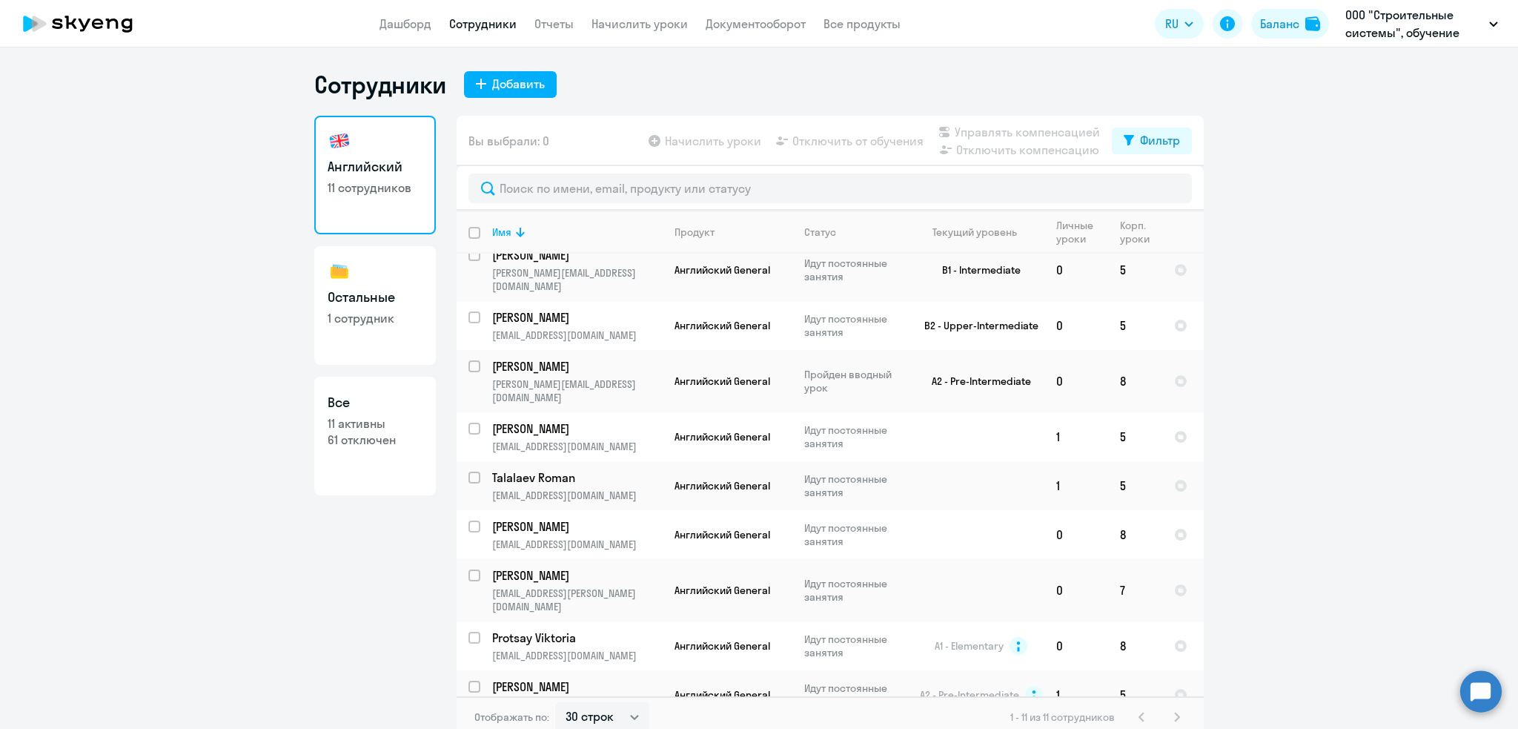
scroll to position [87, 0]
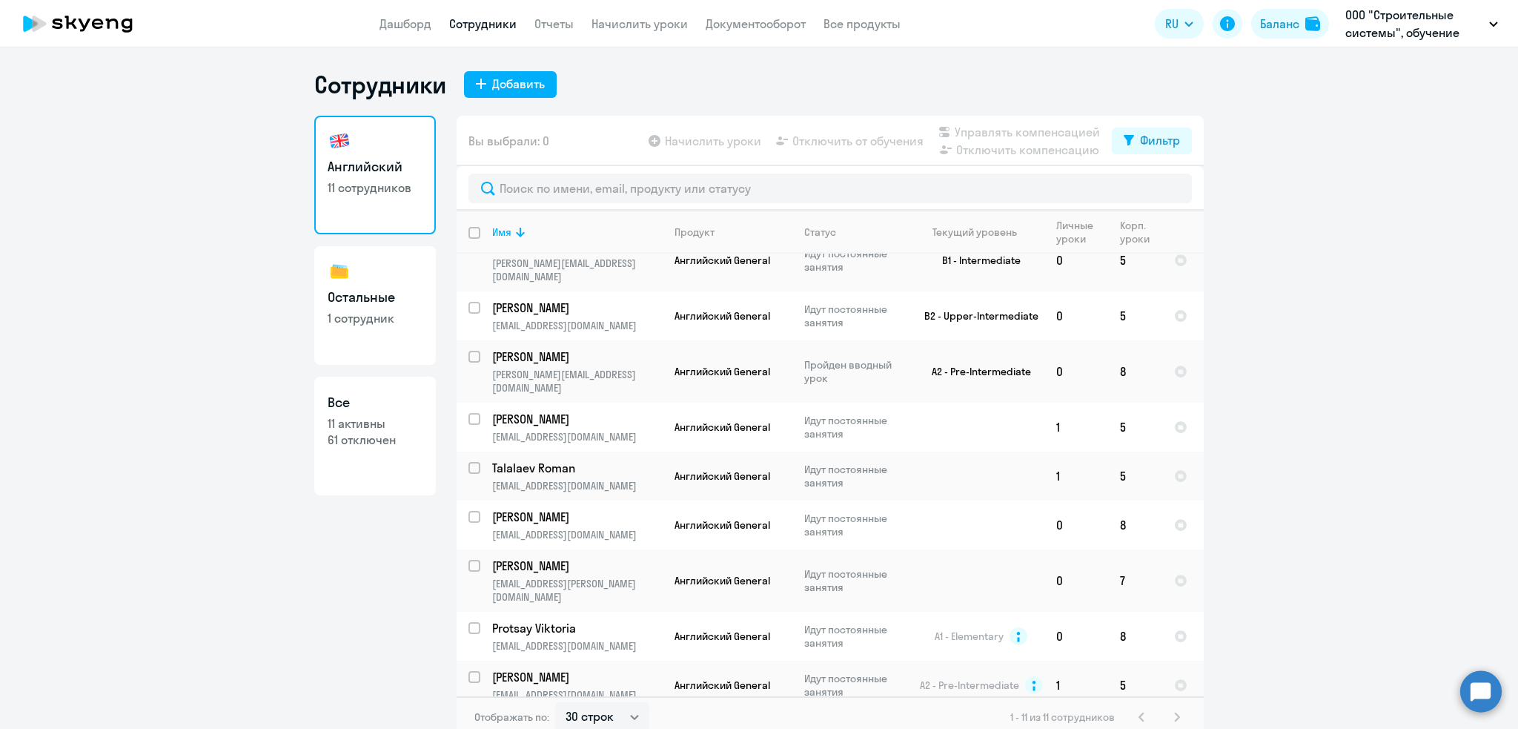
click at [1293, 391] on ng-component "Сотрудники Добавить Английский 11 сотрудников Остальные 1 сотрудник Все 11 акти…" at bounding box center [759, 404] width 1518 height 668
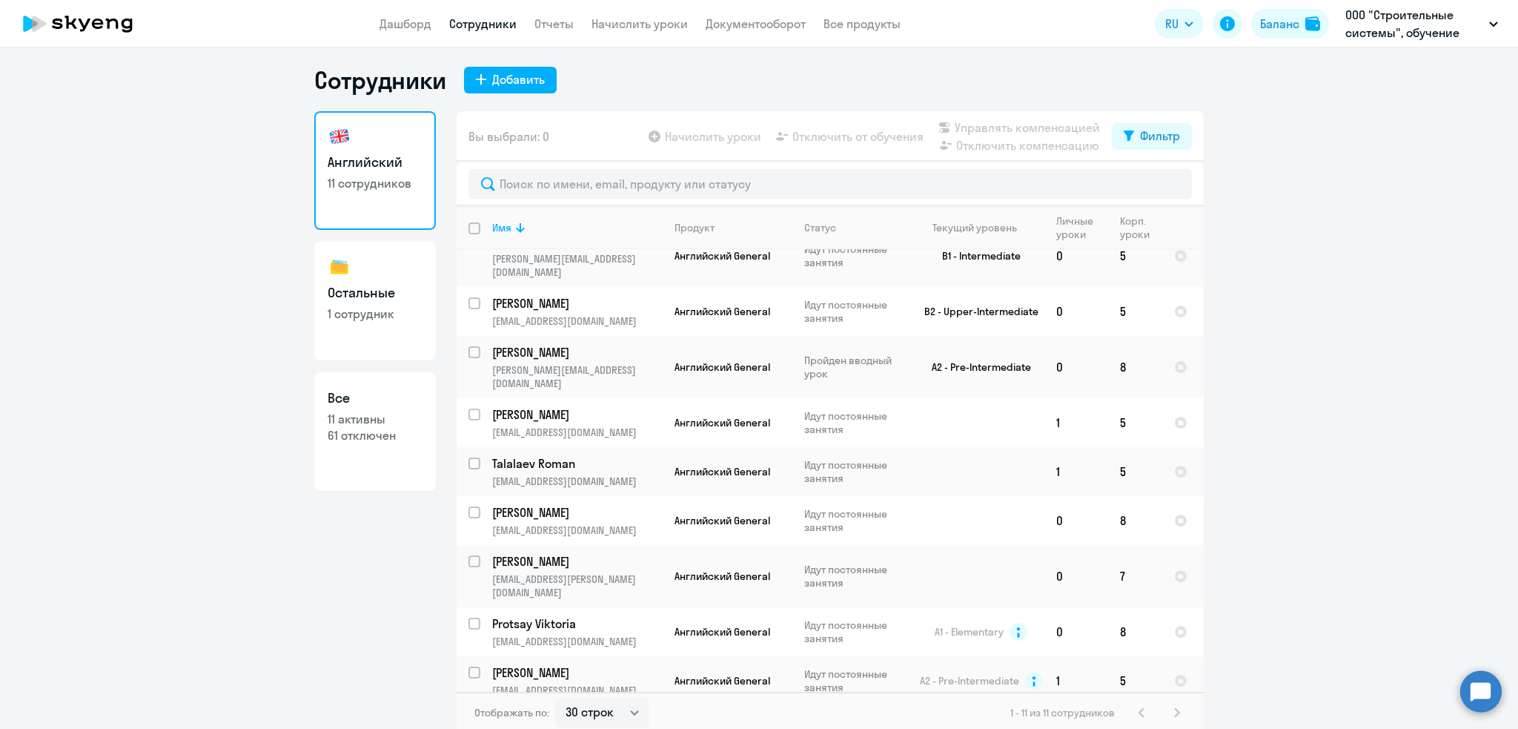
scroll to position [8, 0]
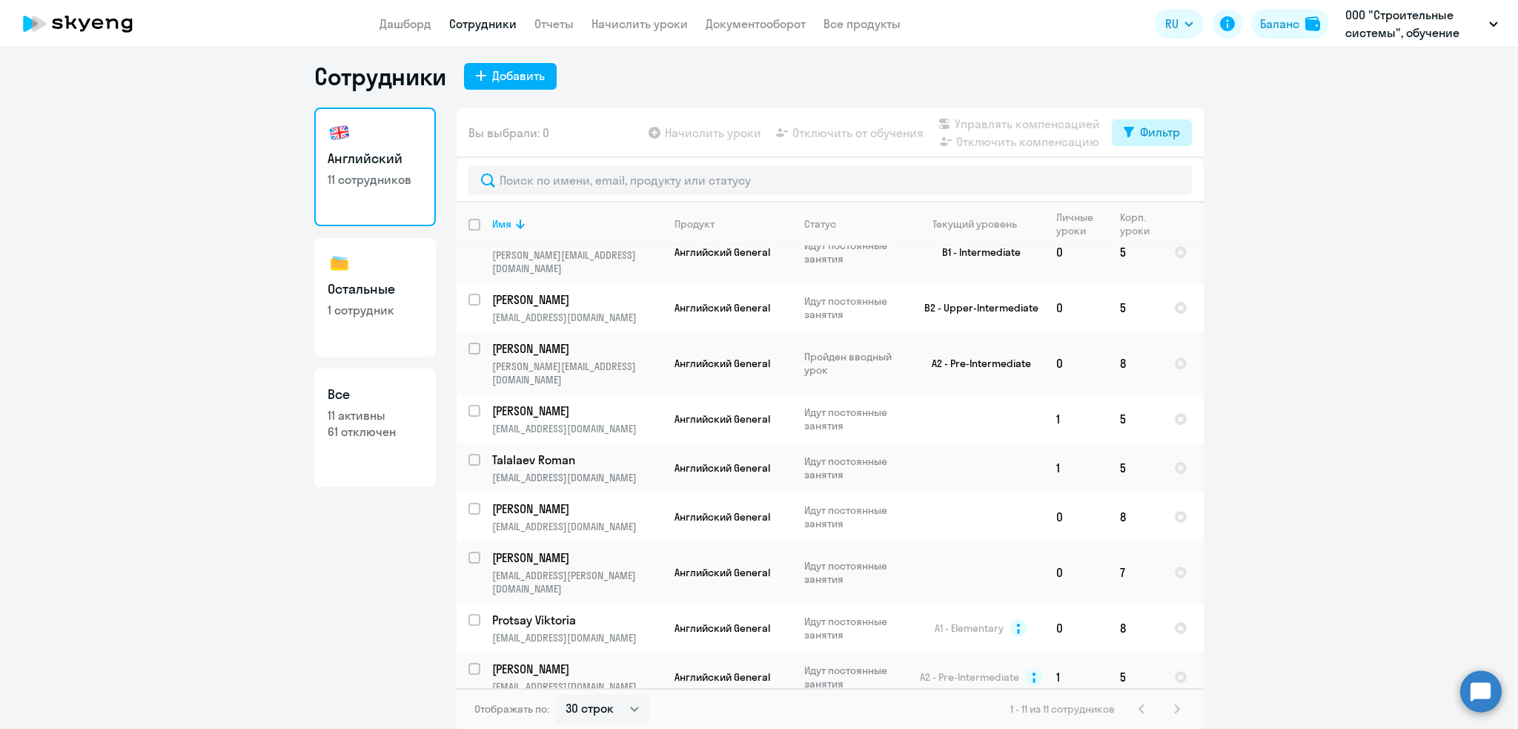
click at [1123, 122] on button "Фильтр" at bounding box center [1152, 132] width 80 height 27
click at [1259, 233] on ng-component "Сотрудники Добавить Английский 11 сотрудников Остальные 1 сотрудник Все 11 акти…" at bounding box center [759, 396] width 1518 height 668
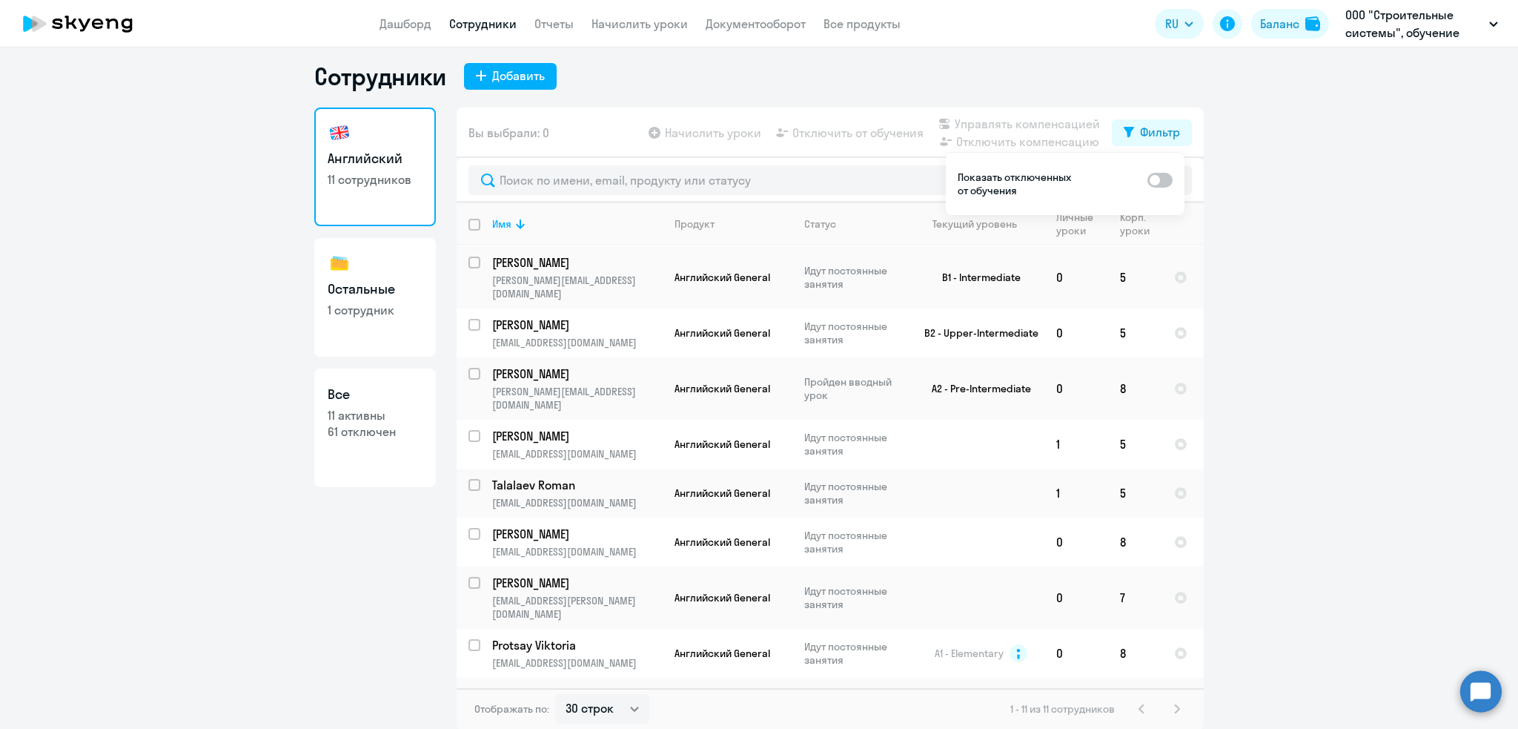
scroll to position [87, 0]
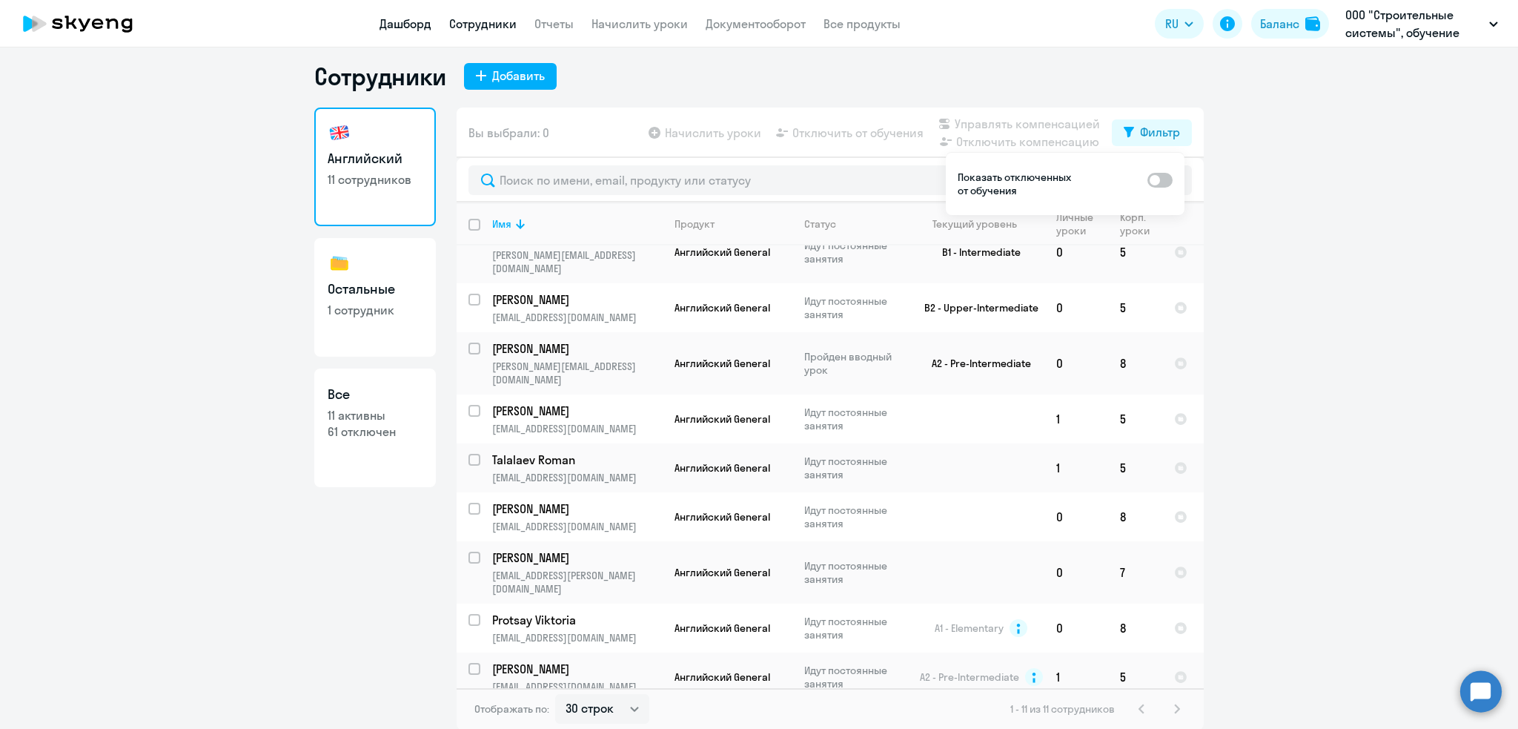
click at [393, 18] on link "Дашборд" at bounding box center [406, 23] width 52 height 15
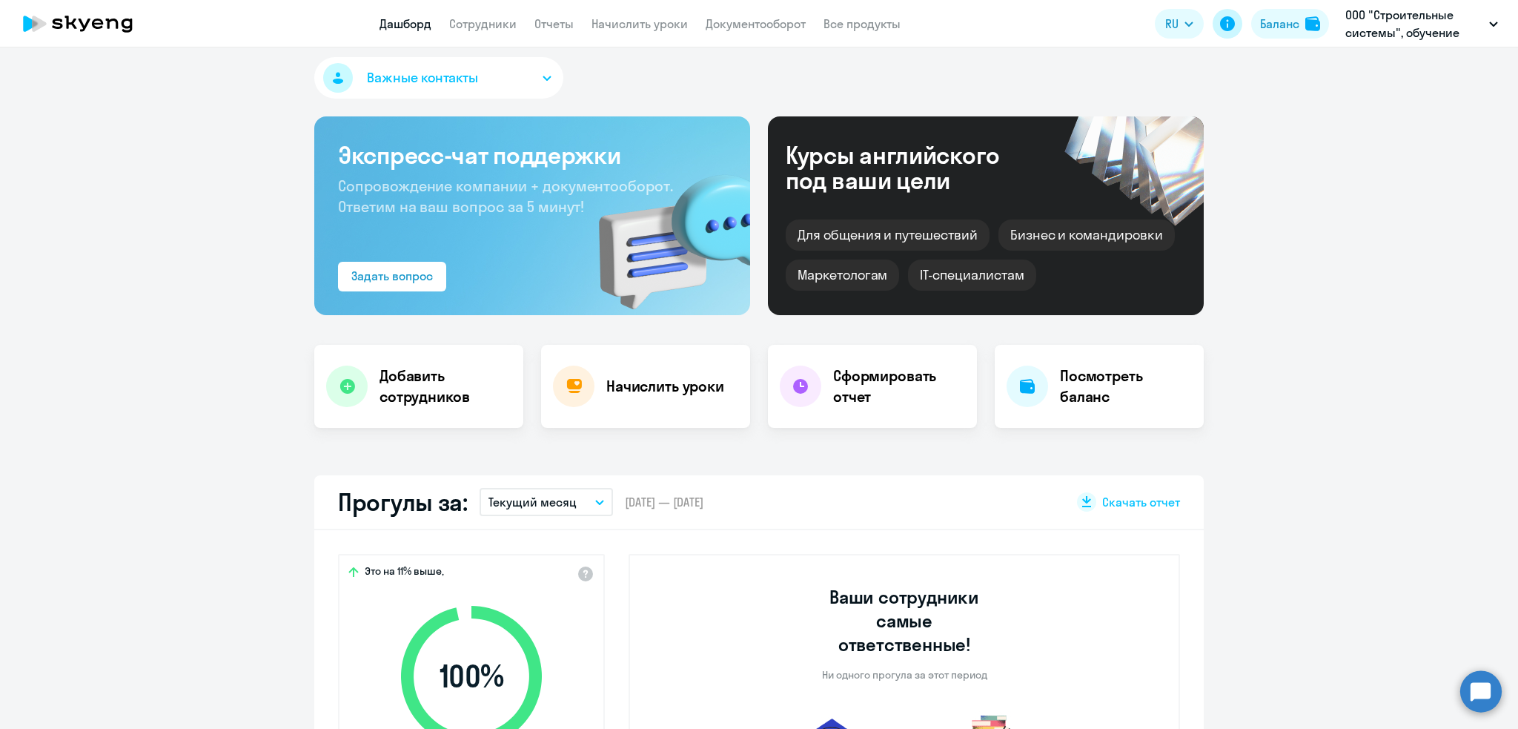
select select "30"
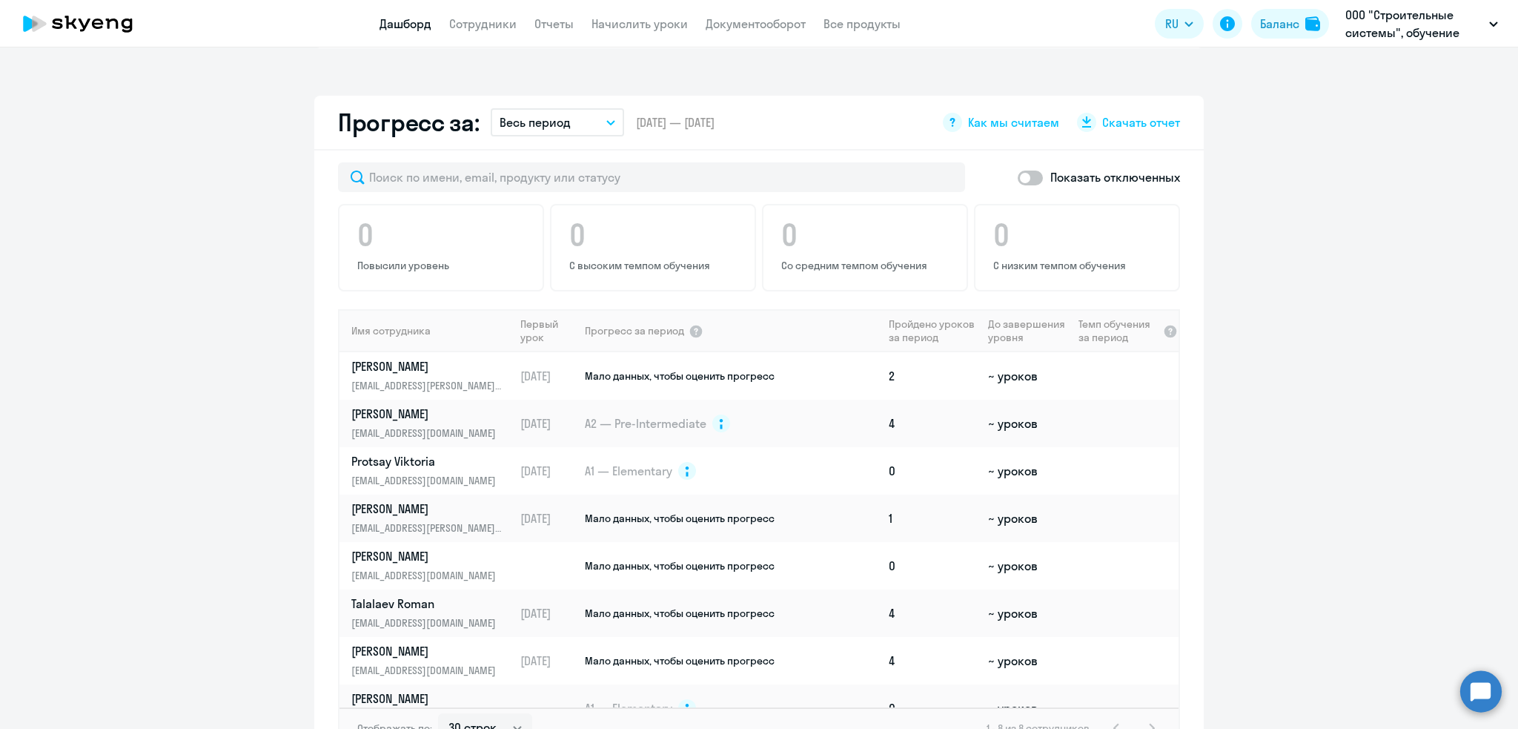
scroll to position [821, 0]
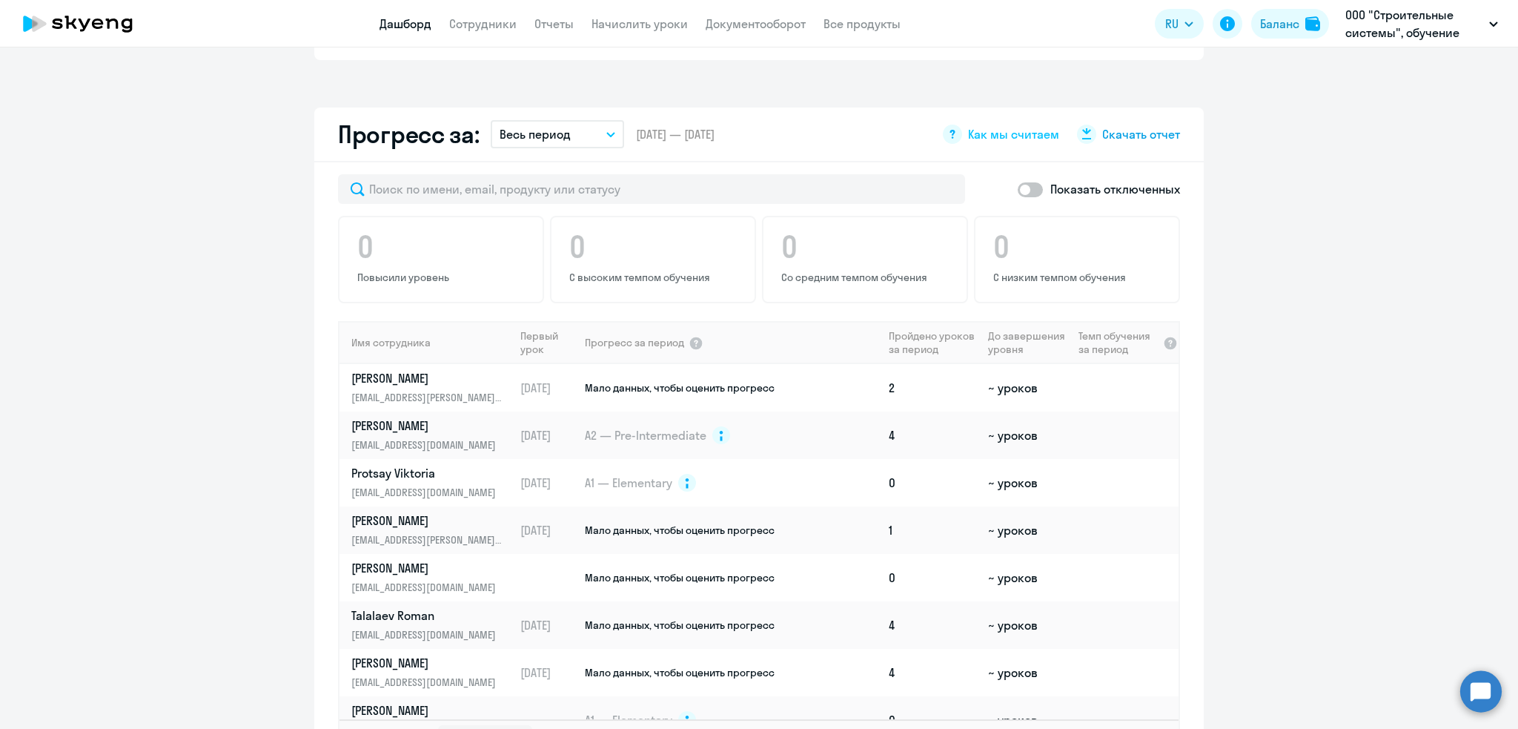
click at [1129, 126] on span "Скачать отчет" at bounding box center [1141, 134] width 78 height 16
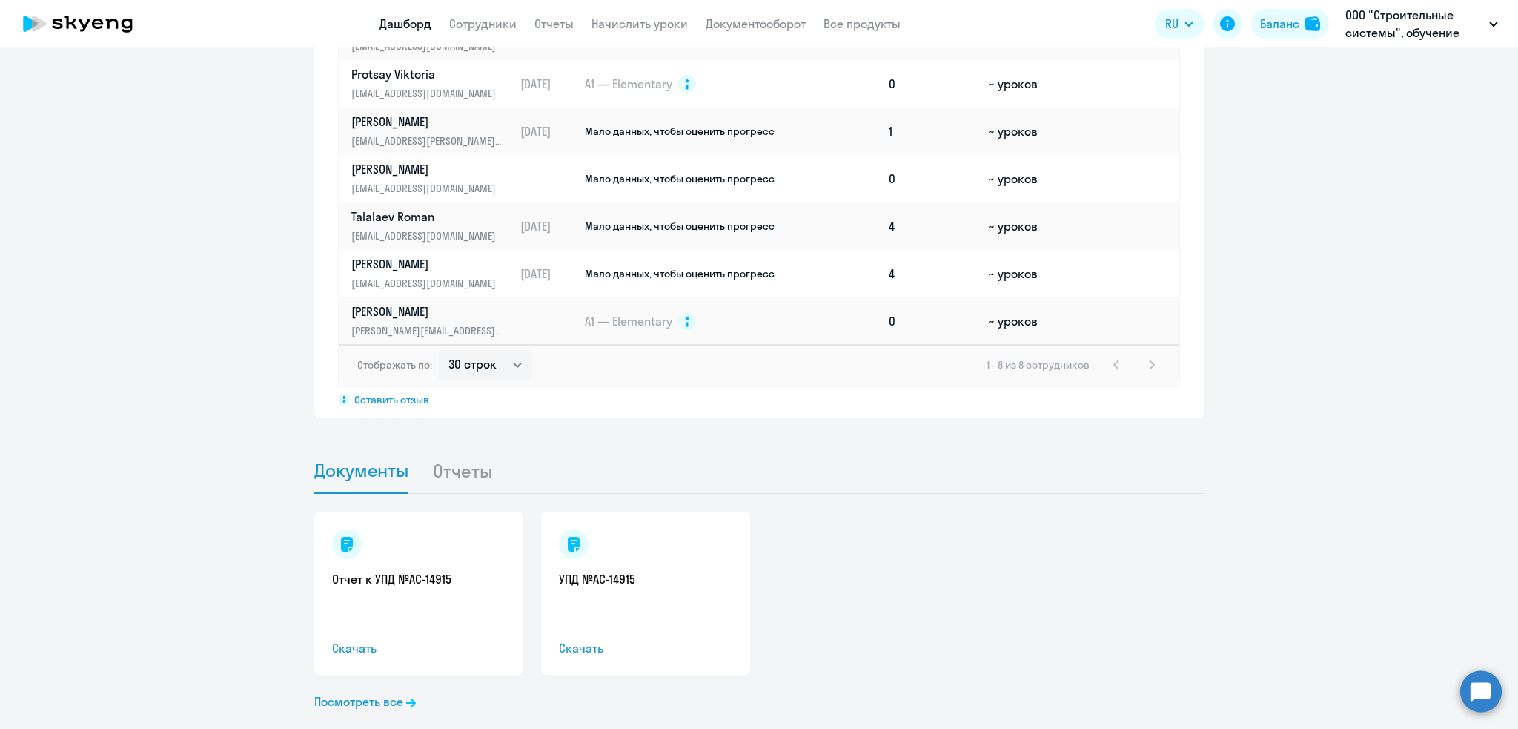
scroll to position [0, 0]
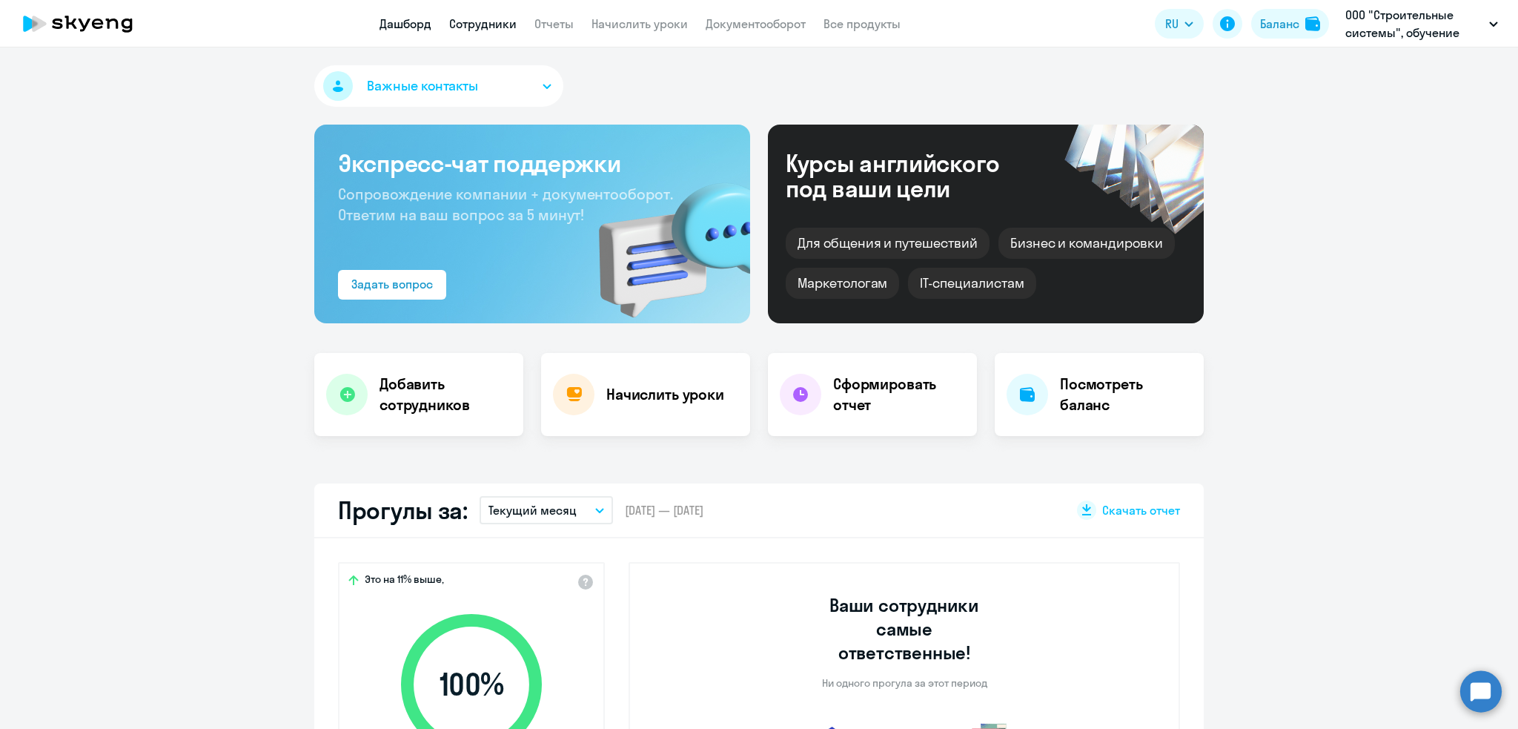
click at [465, 22] on link "Сотрудники" at bounding box center [482, 23] width 67 height 15
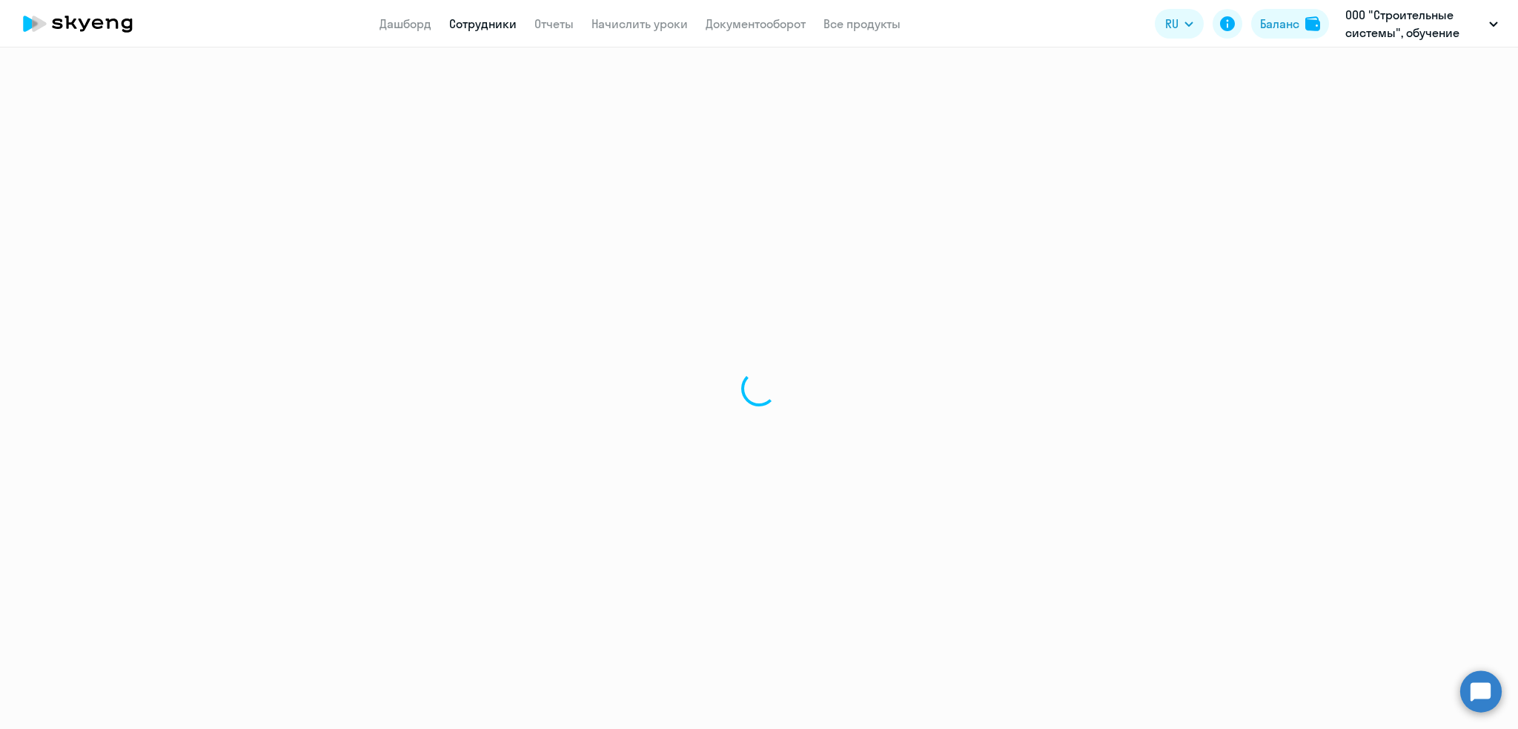
select select "30"
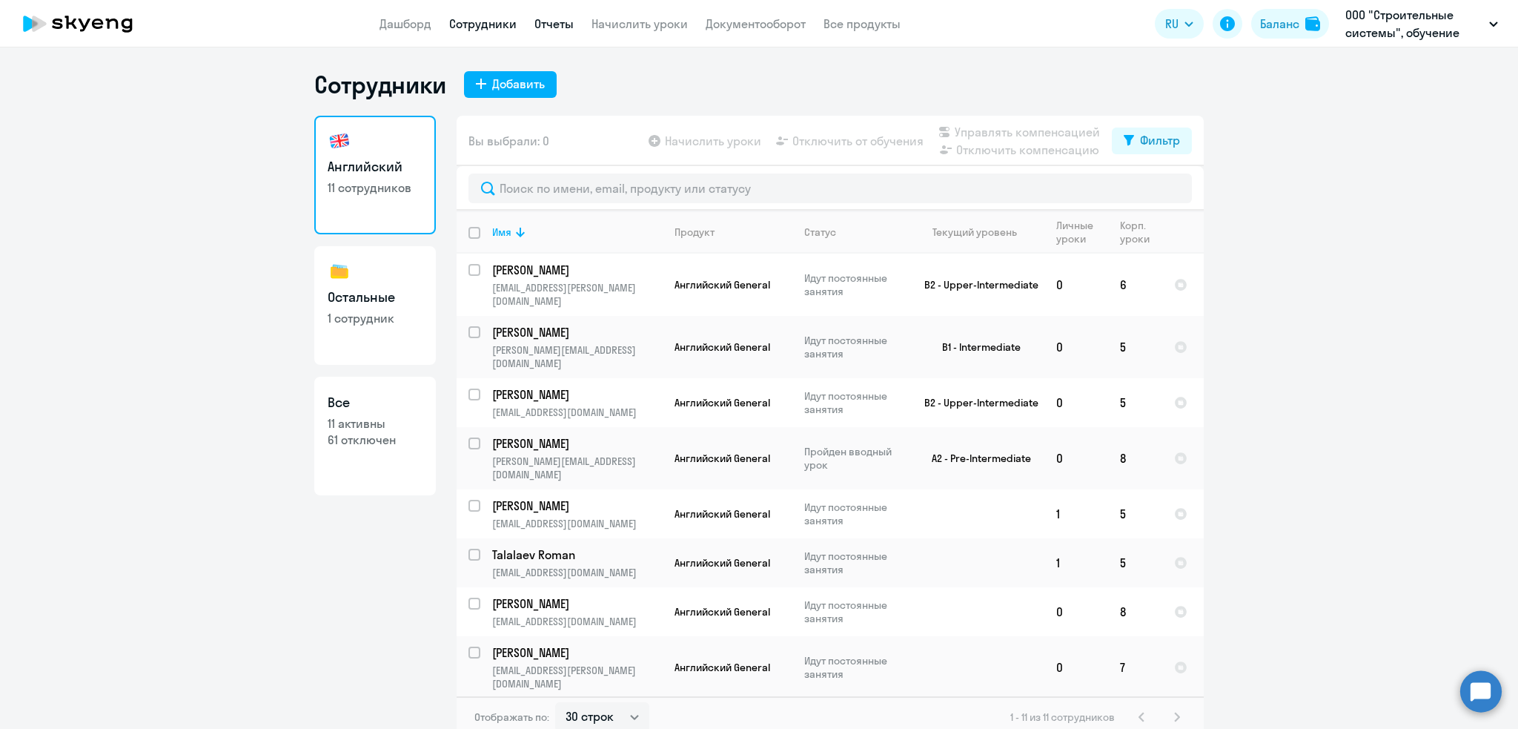
click at [554, 18] on link "Отчеты" at bounding box center [554, 23] width 39 height 15
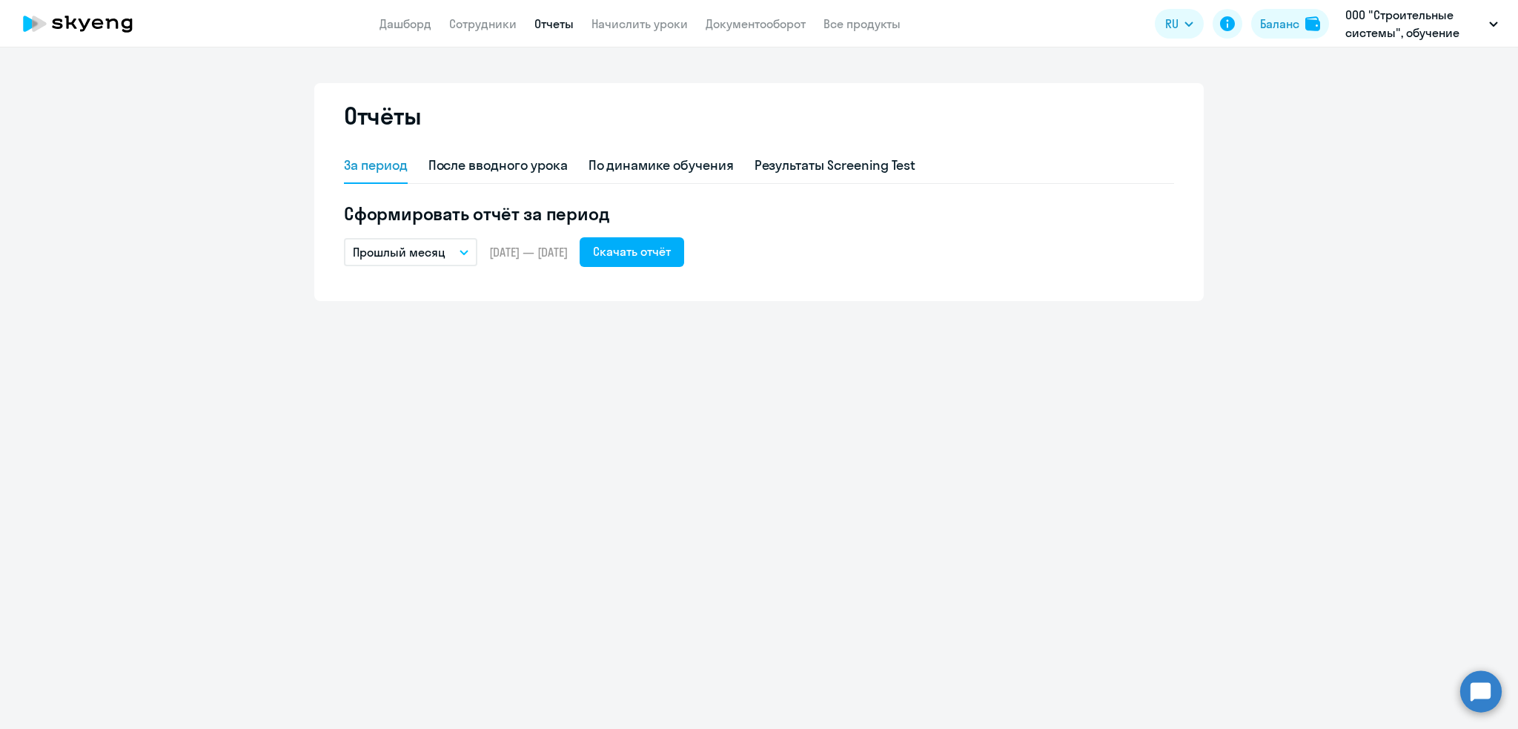
click at [416, 251] on p "Прошлый месяц" at bounding box center [399, 252] width 93 height 18
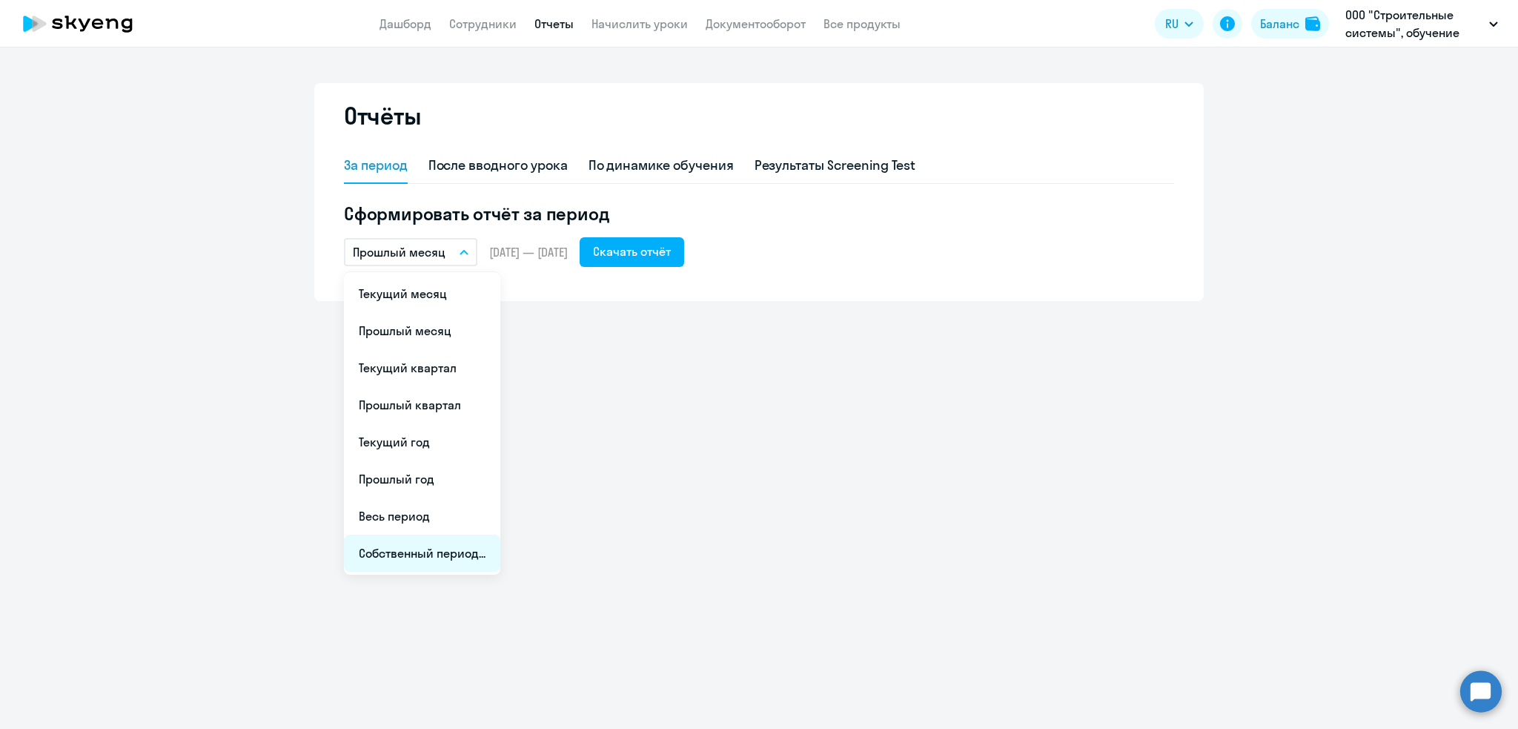
click at [429, 560] on li "Собственный период..." at bounding box center [422, 553] width 156 height 37
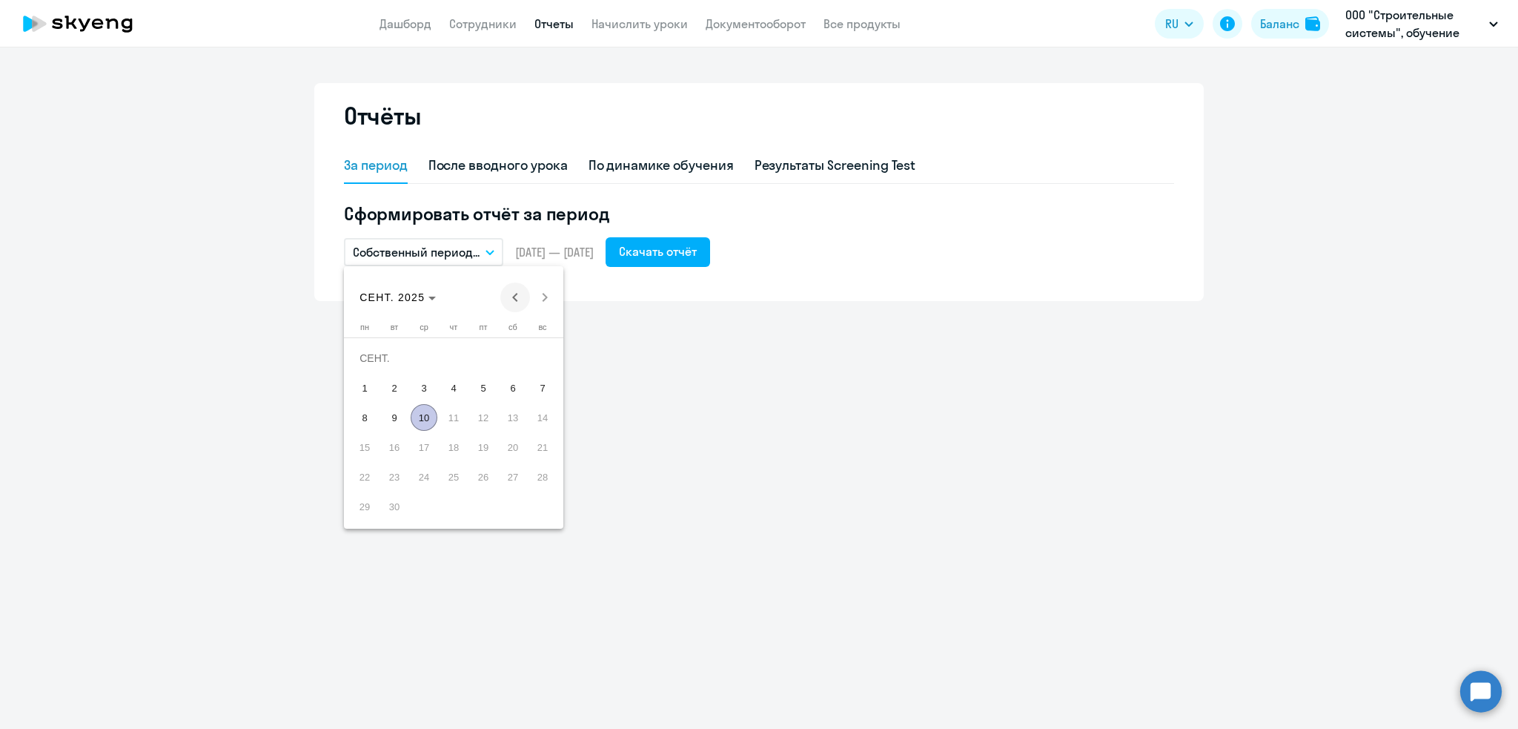
click at [516, 294] on span "Previous month" at bounding box center [515, 297] width 30 height 30
click at [484, 357] on span "1" at bounding box center [483, 358] width 27 height 27
click at [537, 298] on span "Next month" at bounding box center [545, 297] width 30 height 30
click at [396, 416] on span "9" at bounding box center [394, 417] width 27 height 27
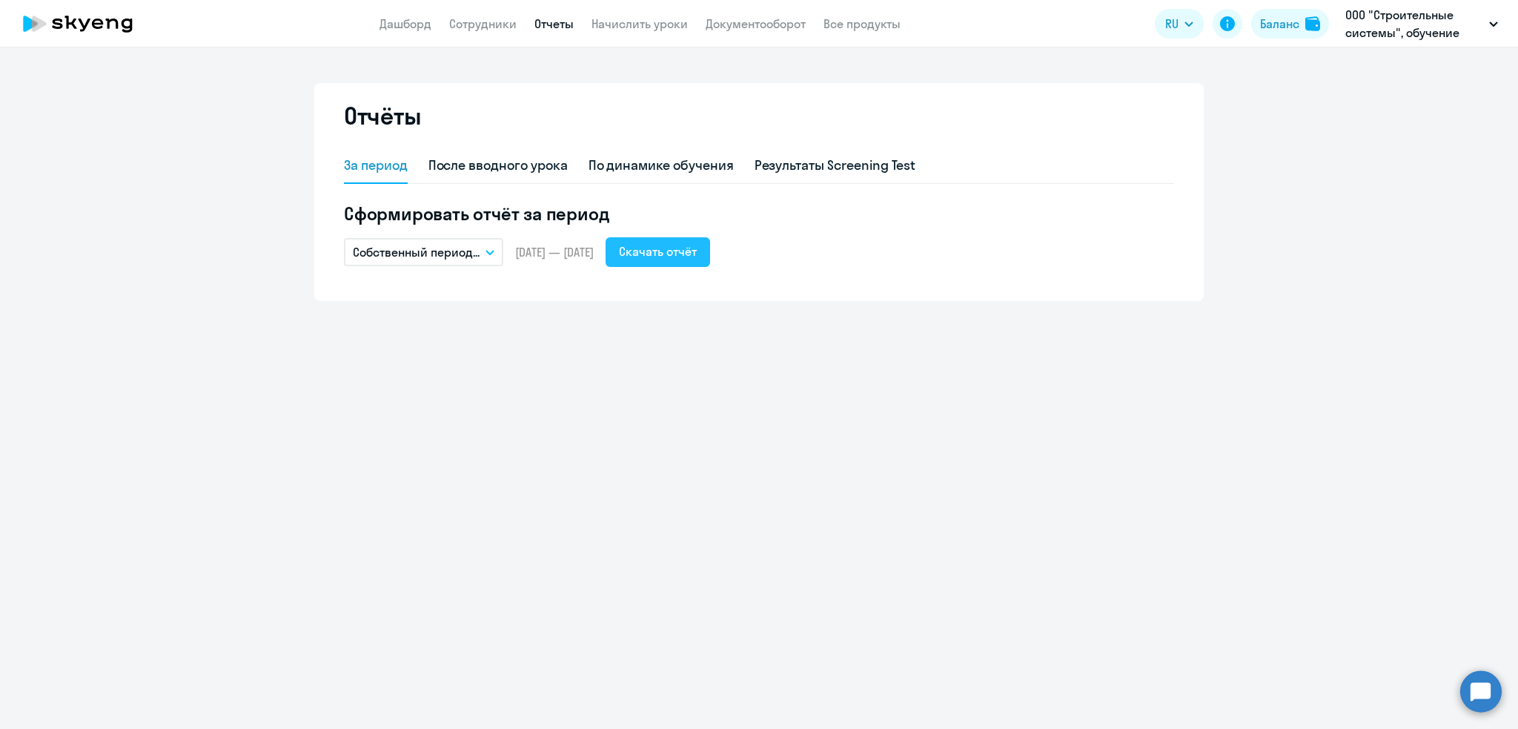
click at [689, 258] on div "Скачать отчёт" at bounding box center [658, 251] width 78 height 18
click at [665, 168] on div "По динамике обучения" at bounding box center [661, 165] width 145 height 19
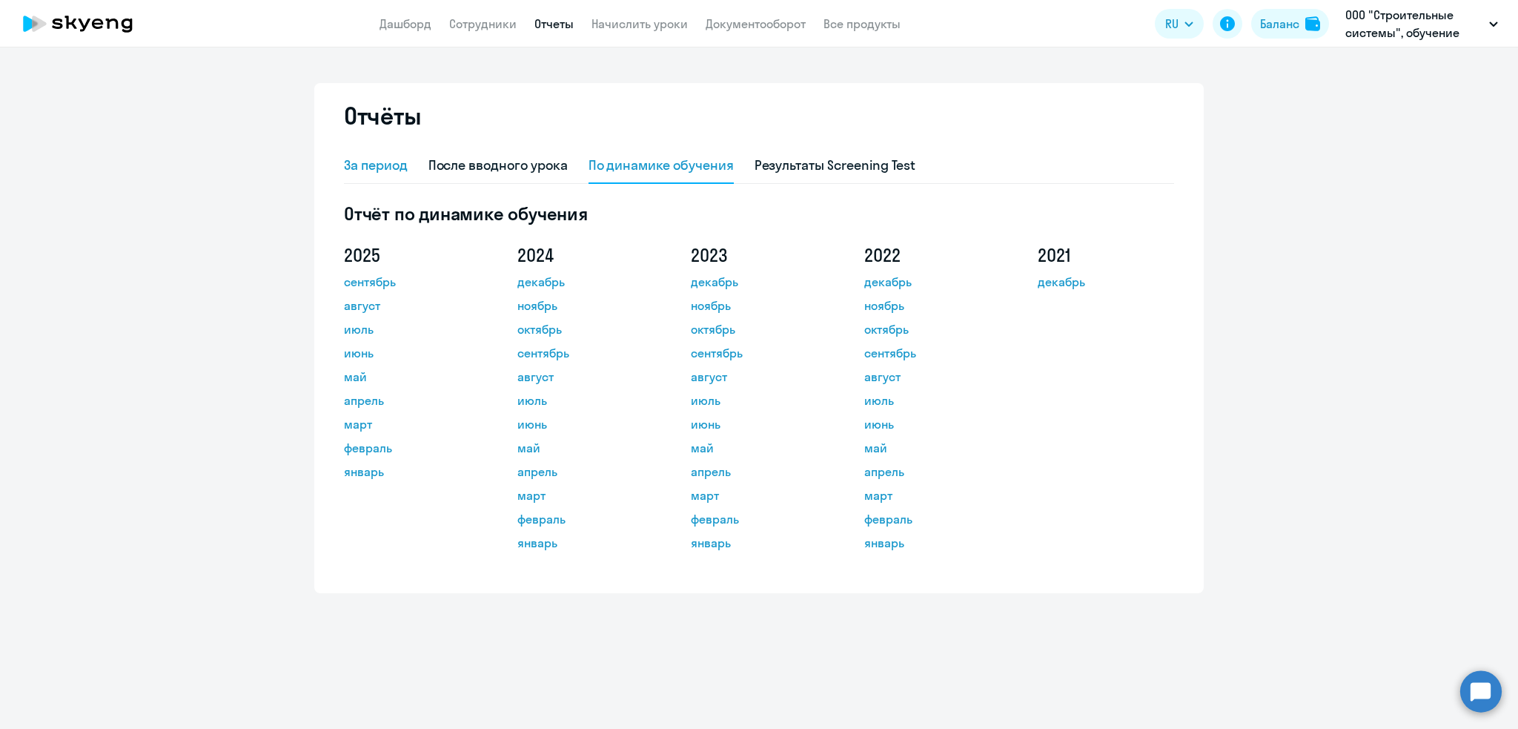
click at [381, 163] on div "За период" at bounding box center [376, 165] width 64 height 19
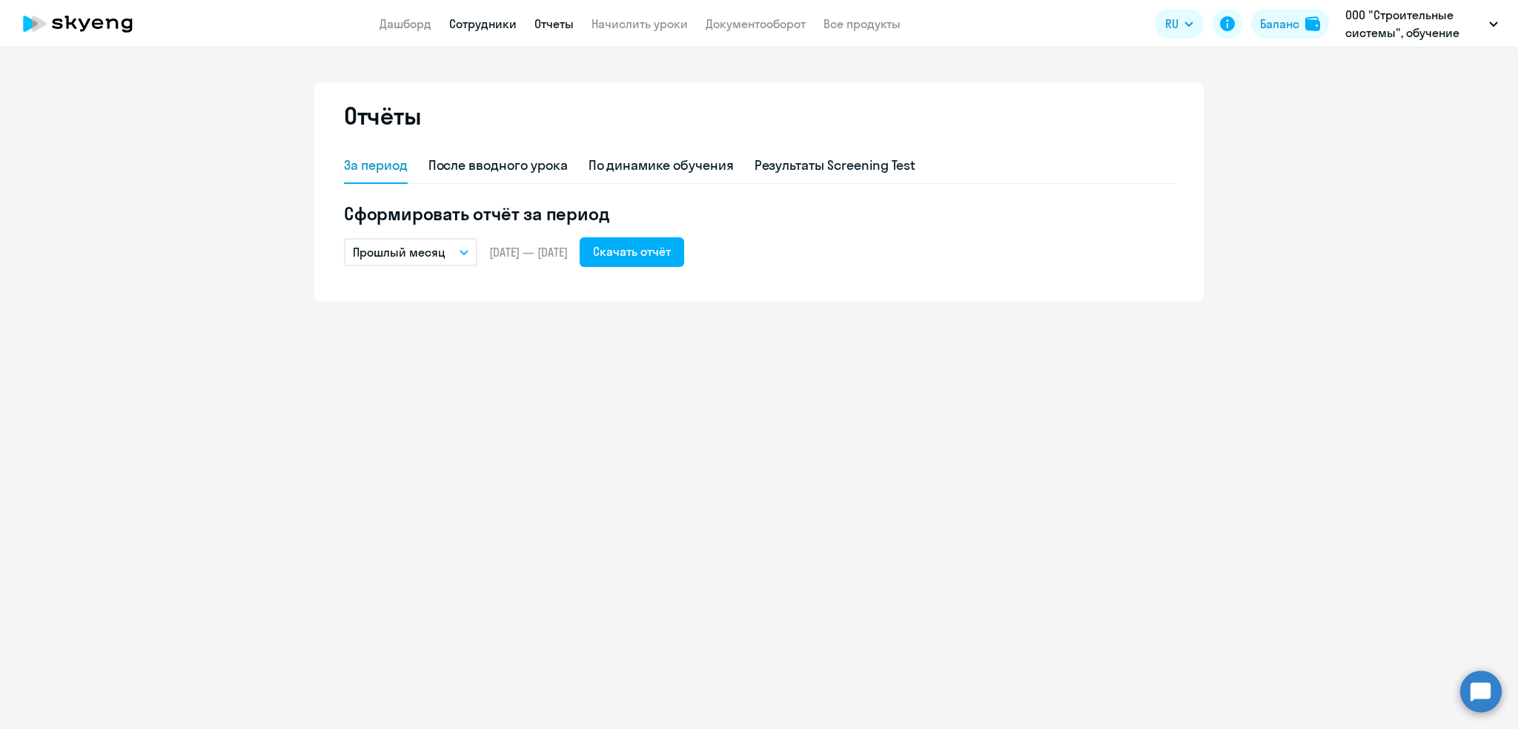
click at [474, 22] on link "Сотрудники" at bounding box center [482, 23] width 67 height 15
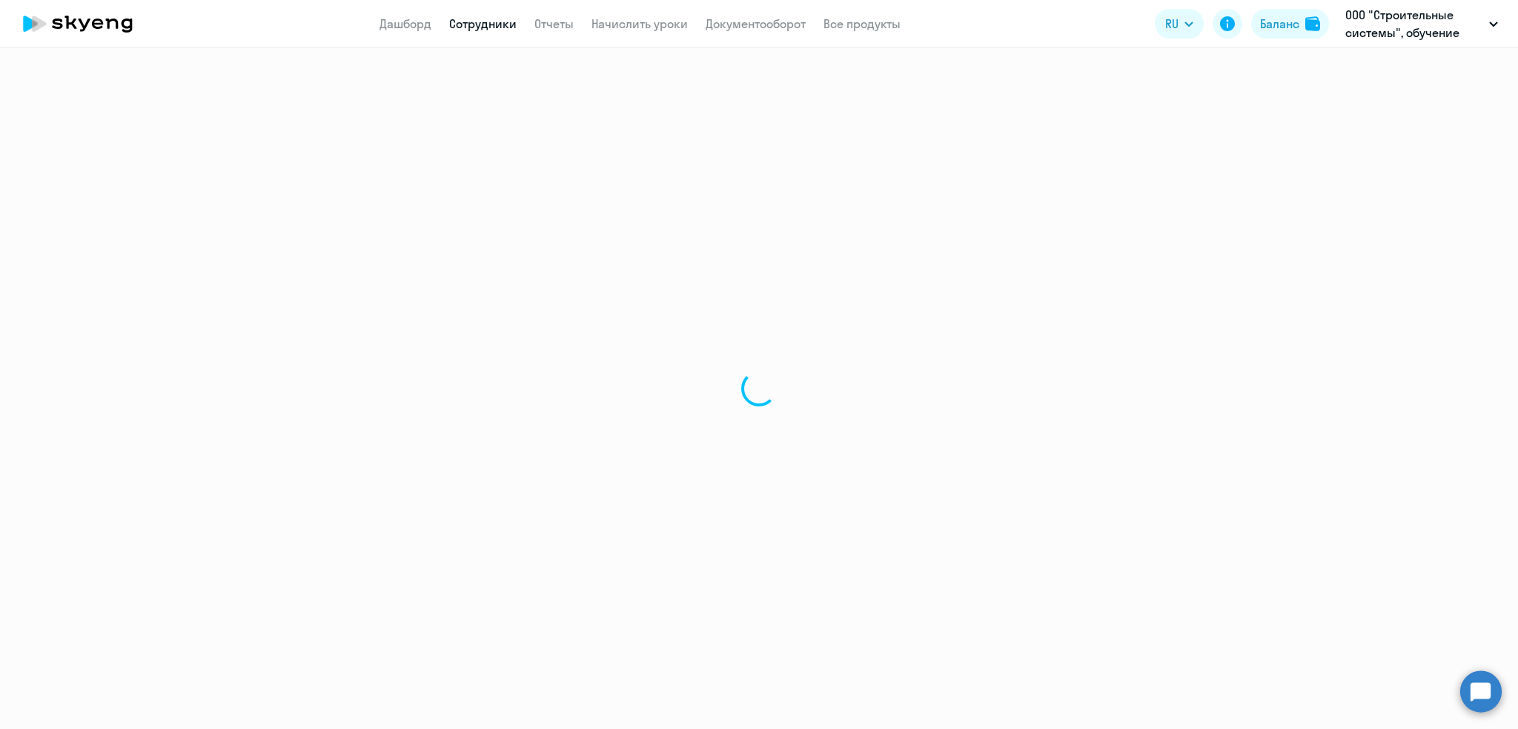
select select "30"
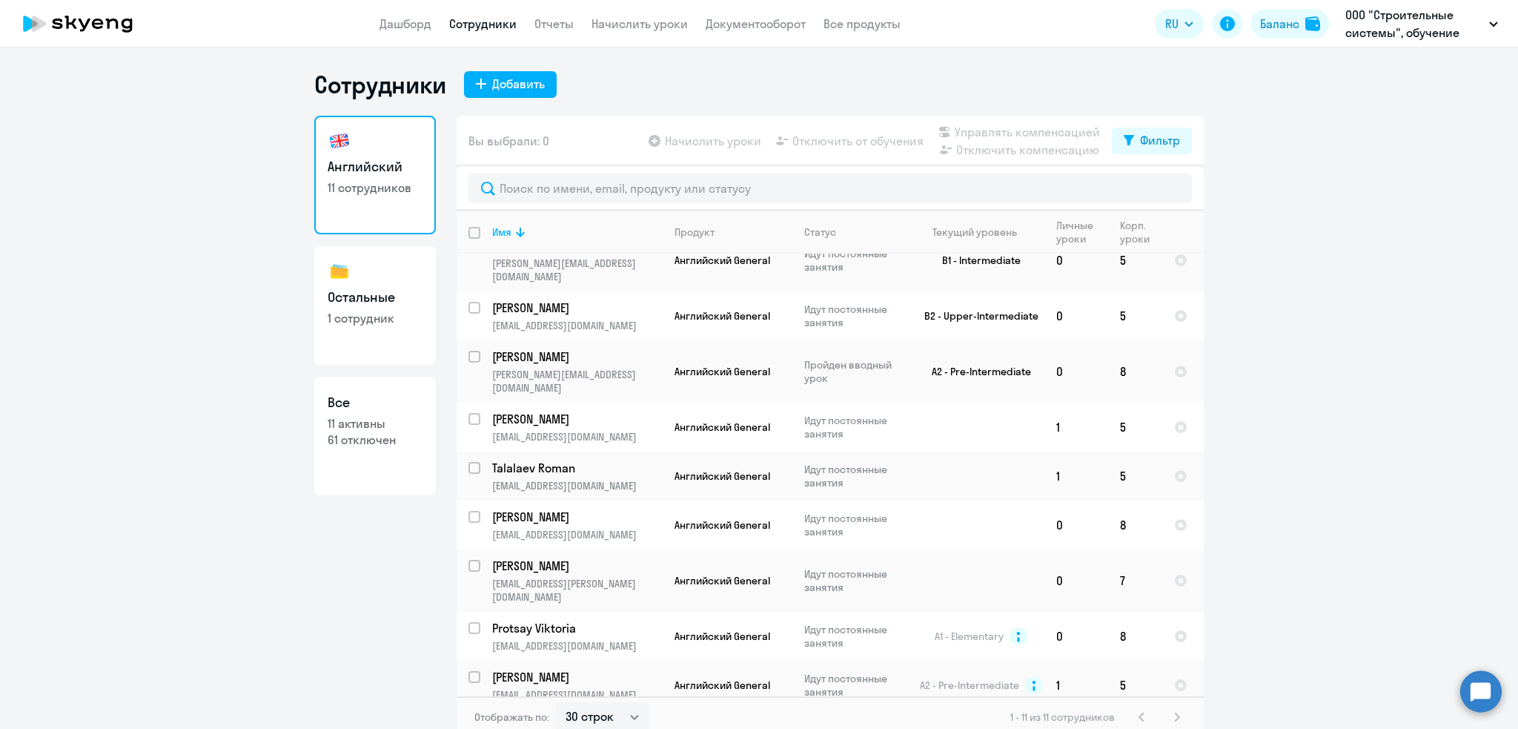
scroll to position [8, 0]
